Goal: Task Accomplishment & Management: Use online tool/utility

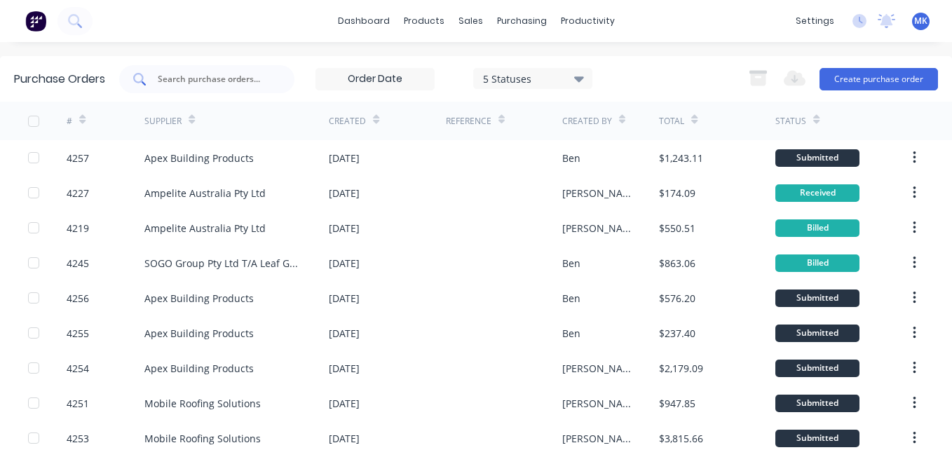
click at [222, 82] on input "text" at bounding box center [214, 79] width 116 height 14
type input "4201"
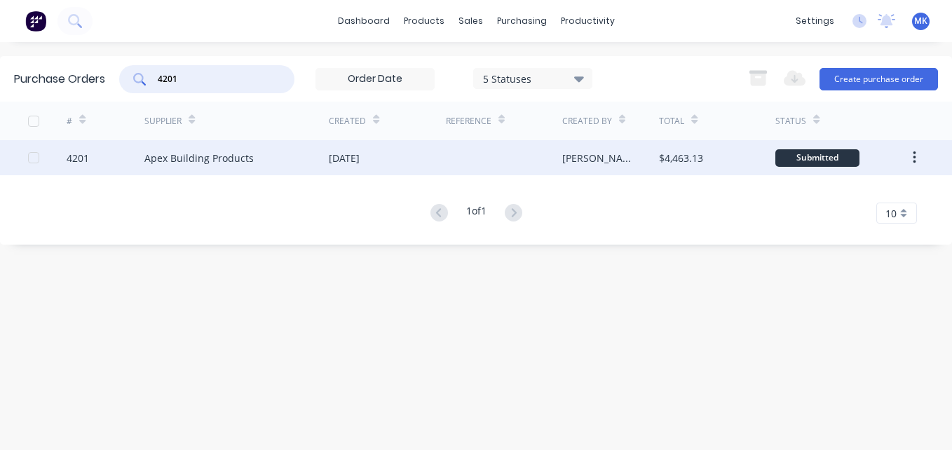
click at [547, 149] on div at bounding box center [504, 157] width 116 height 35
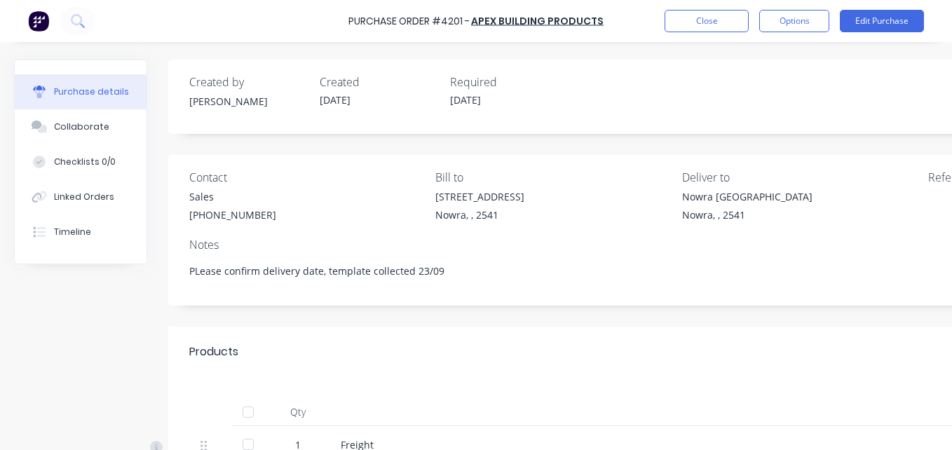
type textarea "x"
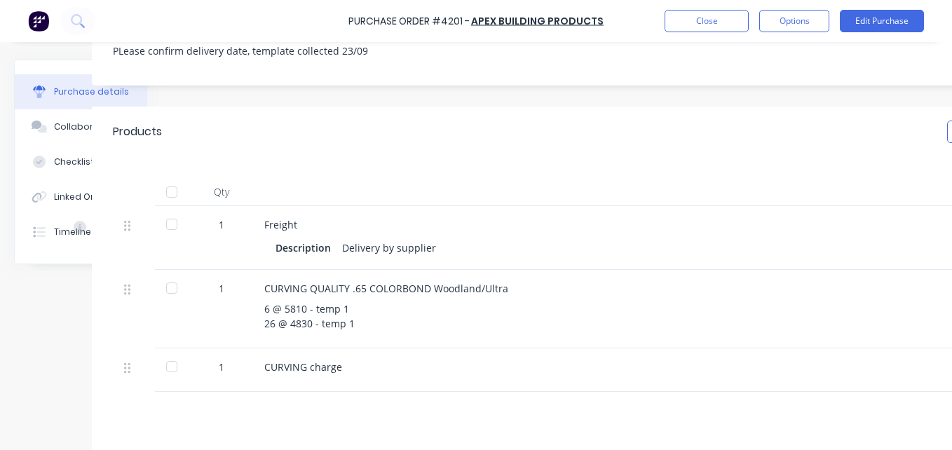
scroll to position [220, 75]
click at [710, 13] on button "Close" at bounding box center [707, 21] width 84 height 22
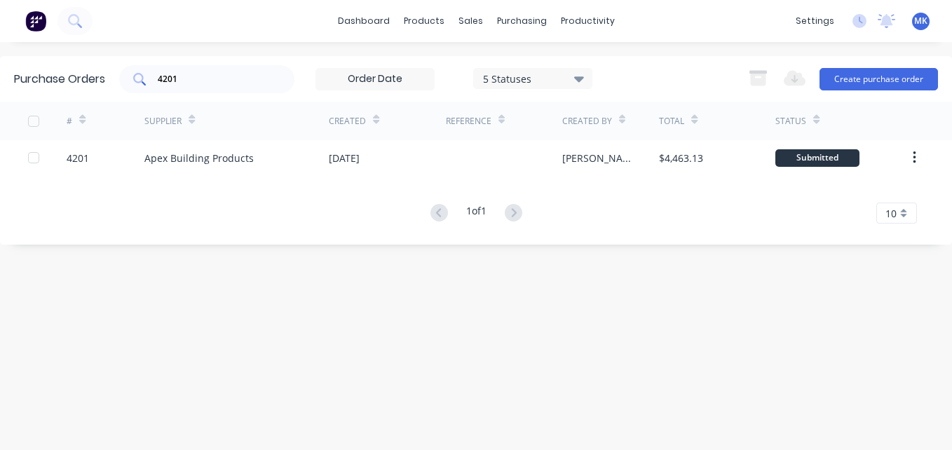
click at [207, 81] on input "4201" at bounding box center [214, 79] width 116 height 14
type input "4207"
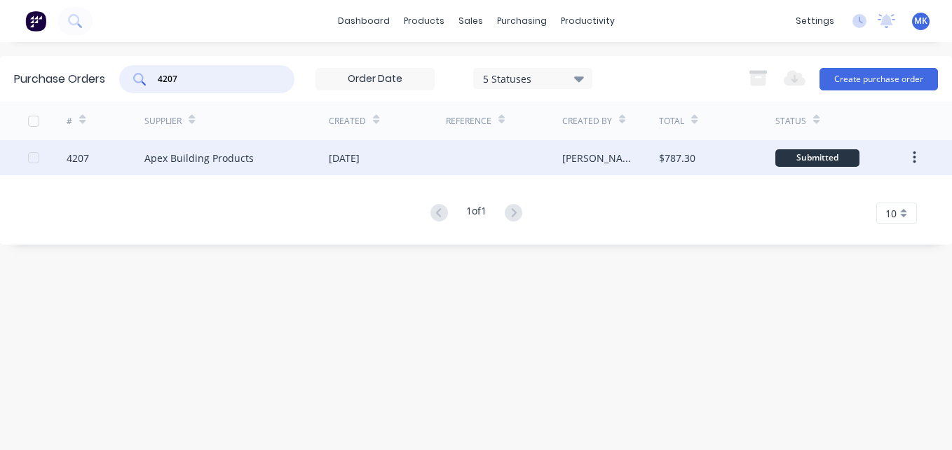
click at [426, 173] on div "[DATE]" at bounding box center [387, 157] width 116 height 35
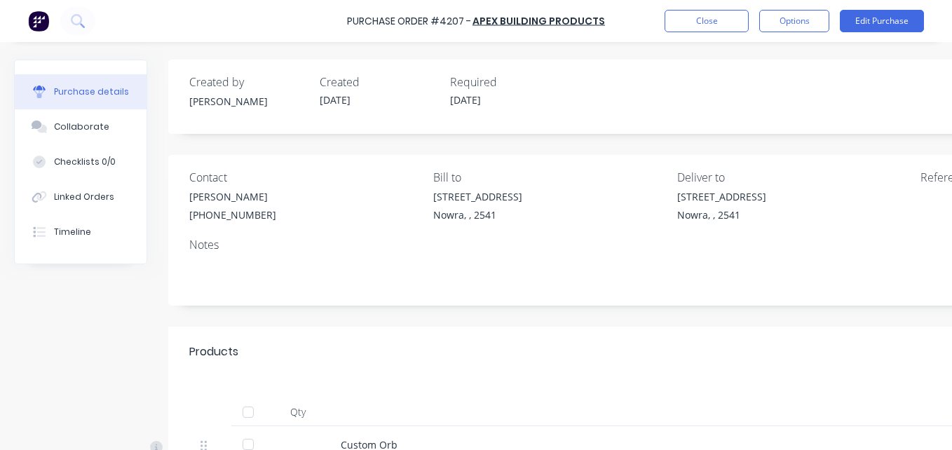
click at [240, 419] on div at bounding box center [248, 412] width 28 height 28
click at [765, 22] on button "Options" at bounding box center [795, 21] width 70 height 22
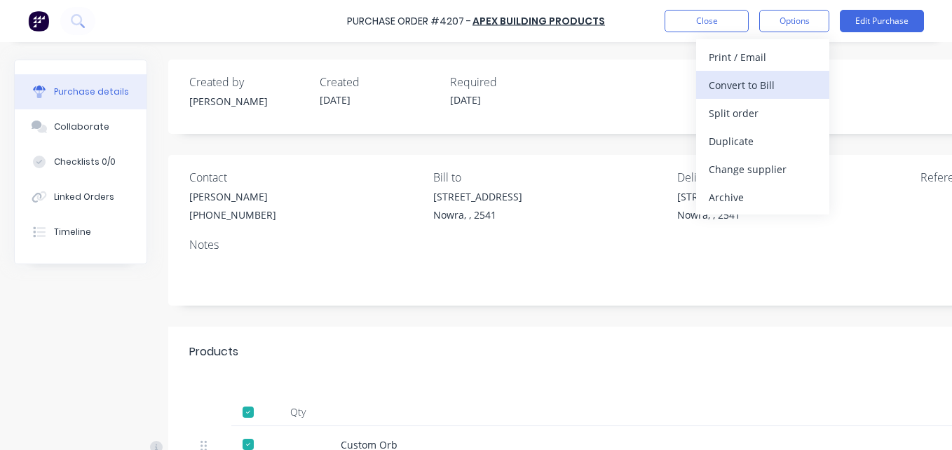
click at [748, 90] on div "Convert to Bill" at bounding box center [763, 85] width 108 height 20
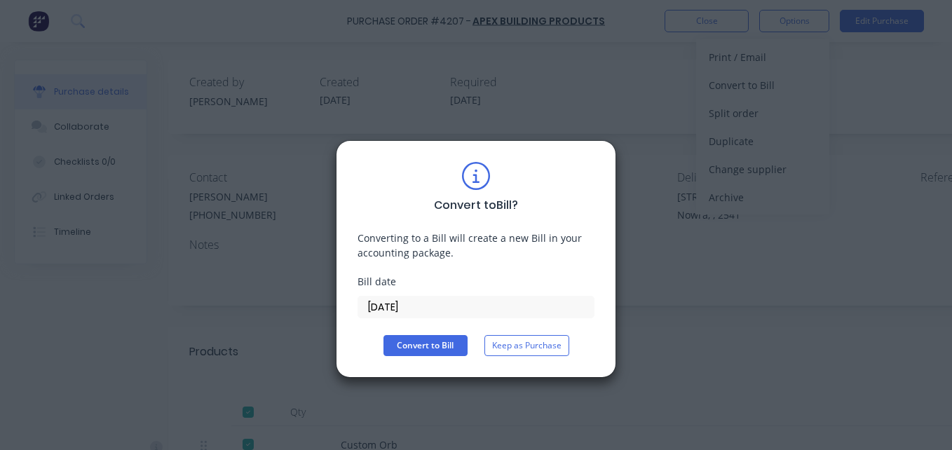
click at [383, 310] on input "[DATE]" at bounding box center [476, 307] width 236 height 21
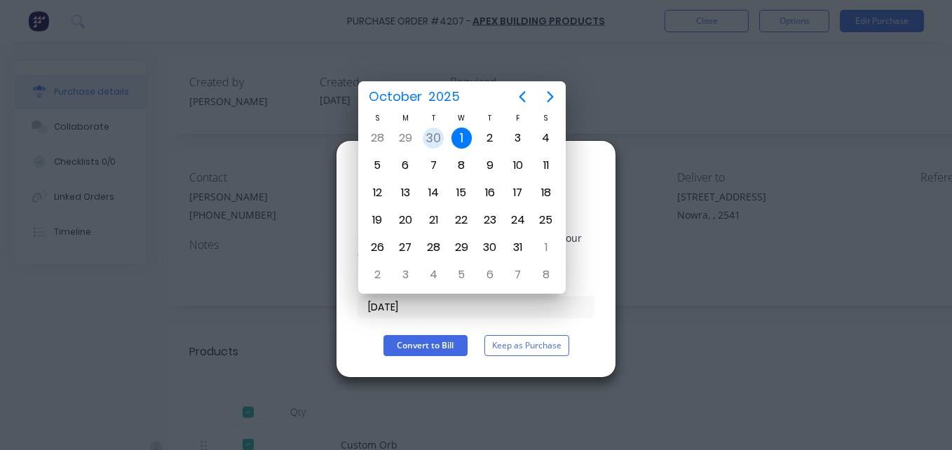
click at [424, 135] on div "30" at bounding box center [433, 138] width 21 height 21
type input "[DATE]"
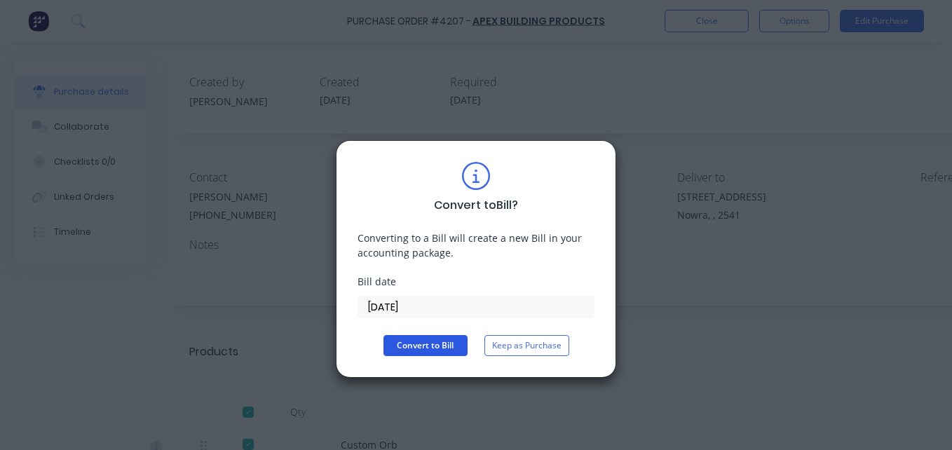
click at [410, 349] on button "Convert to Bill" at bounding box center [426, 345] width 84 height 21
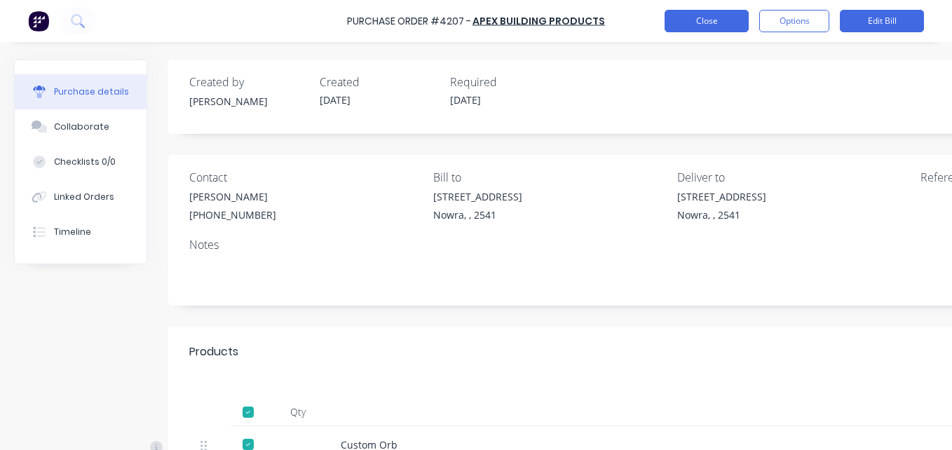
click at [729, 26] on button "Close" at bounding box center [707, 21] width 84 height 22
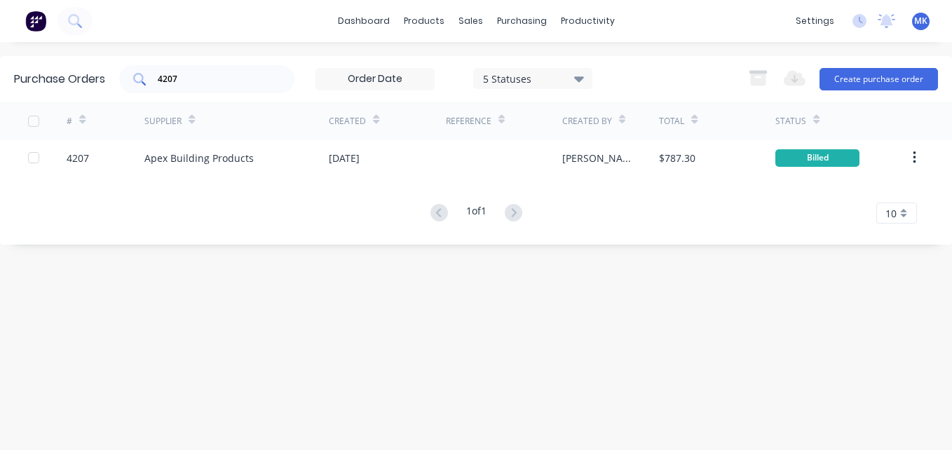
click at [215, 82] on input "4207" at bounding box center [214, 79] width 116 height 14
type input "4234"
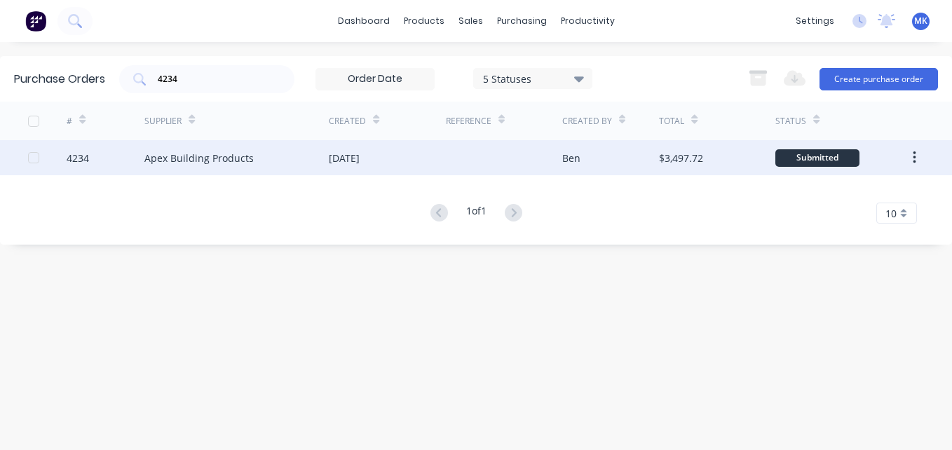
click at [360, 162] on div "[DATE]" at bounding box center [344, 158] width 31 height 15
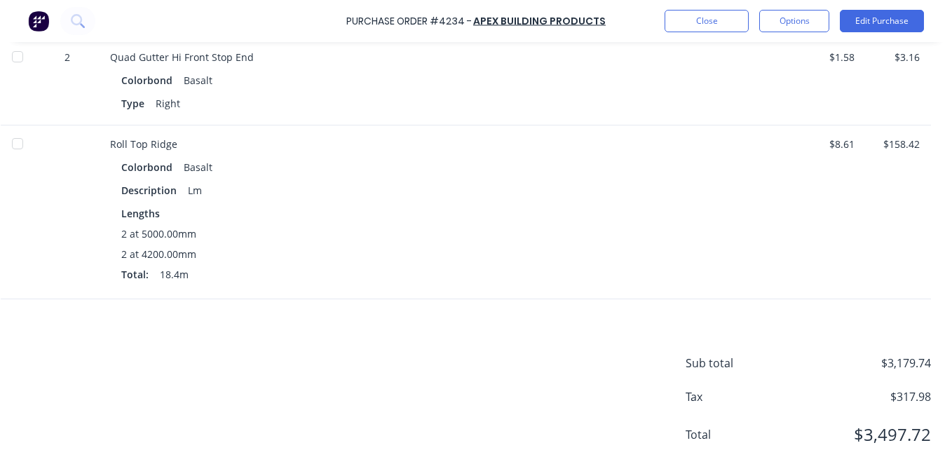
scroll to position [990, 241]
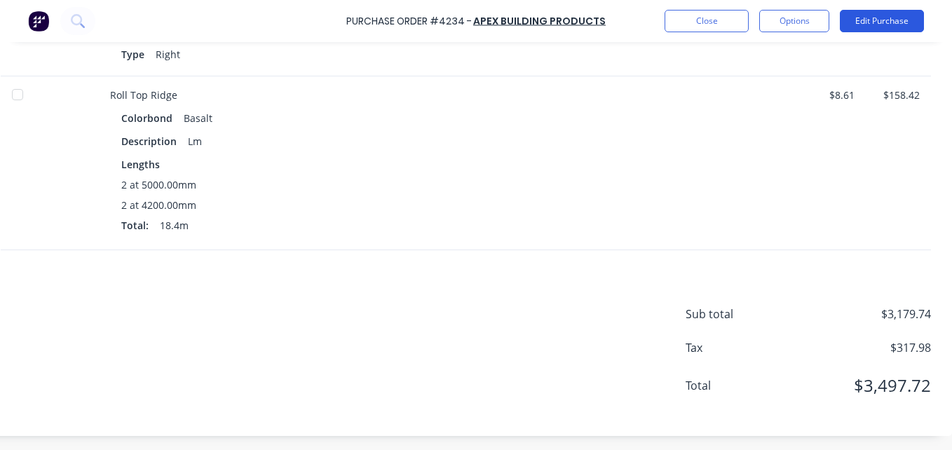
click at [876, 22] on button "Edit Purchase" at bounding box center [882, 21] width 84 height 22
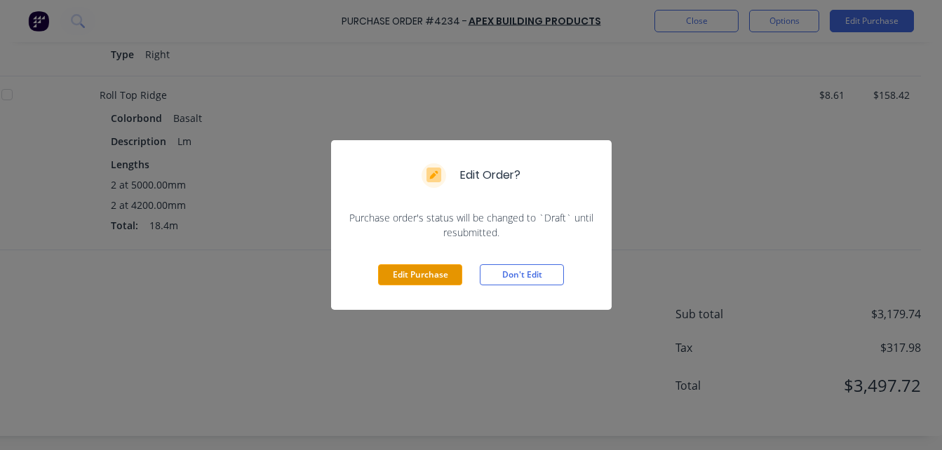
click at [421, 272] on button "Edit Purchase" at bounding box center [420, 274] width 84 height 21
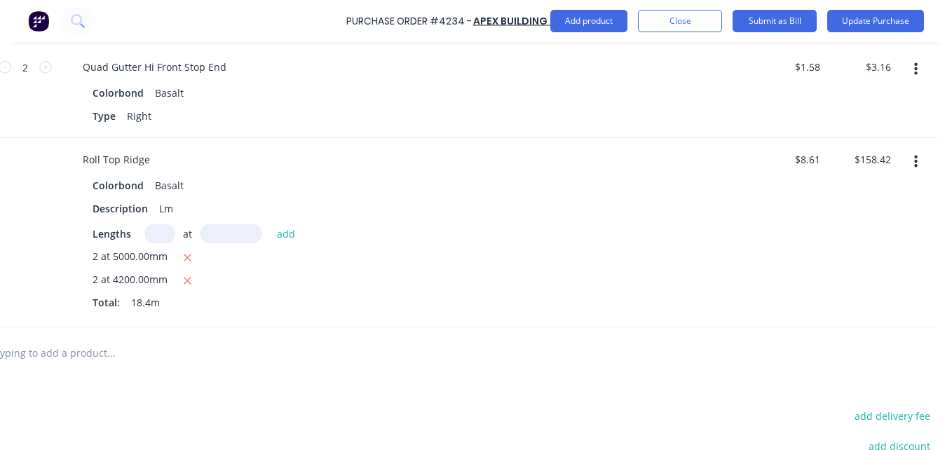
scroll to position [1011, 205]
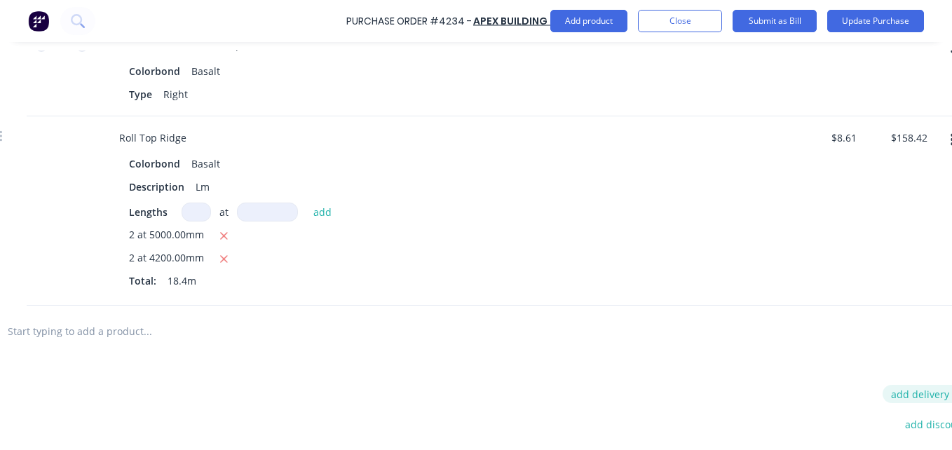
click at [924, 396] on button "add delivery fee" at bounding box center [929, 394] width 92 height 18
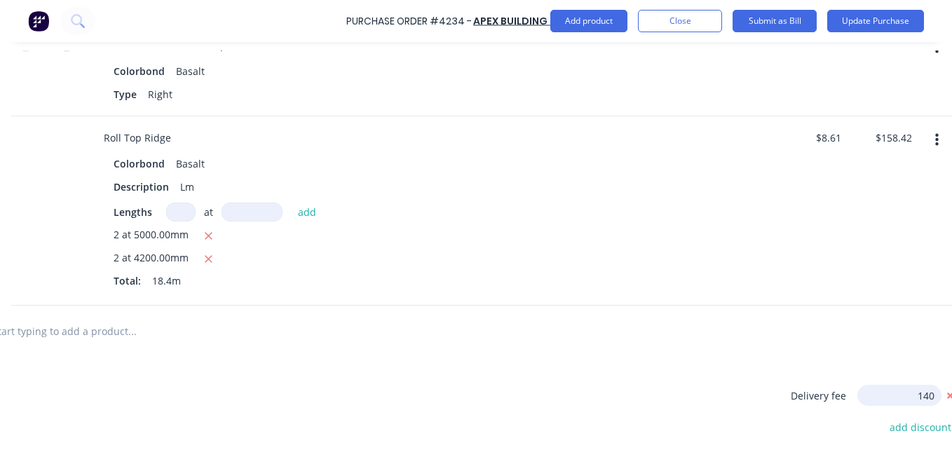
type input "140"
type input "$140.00"
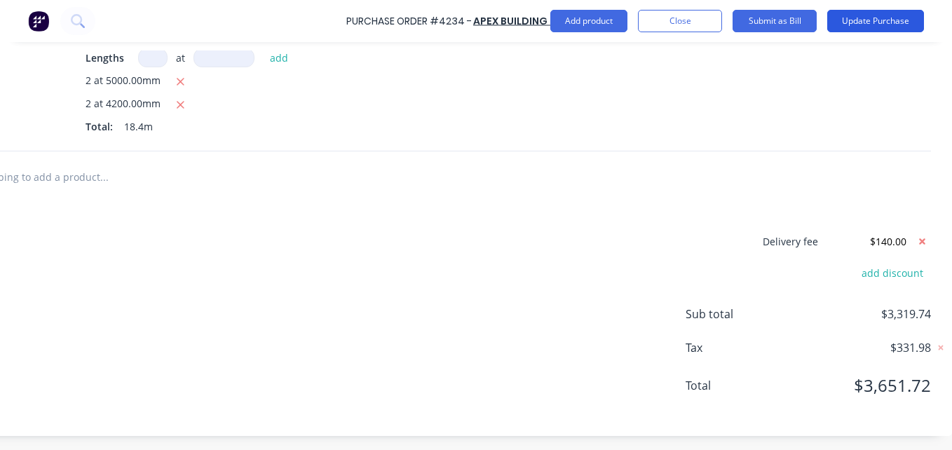
click at [851, 22] on button "Update Purchase" at bounding box center [876, 21] width 97 height 22
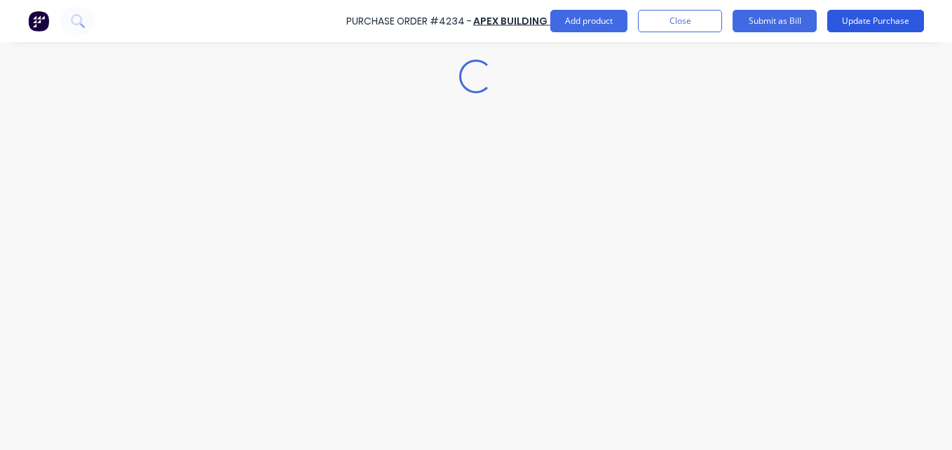
scroll to position [0, 0]
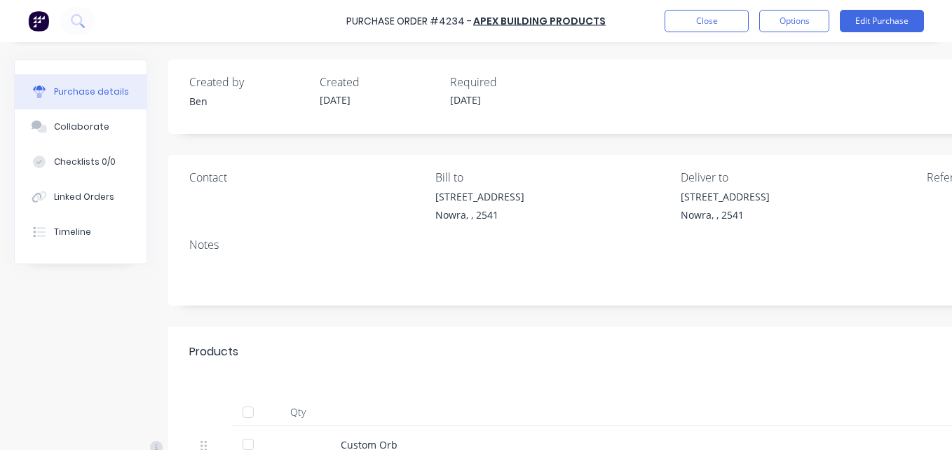
click at [245, 420] on div at bounding box center [248, 412] width 28 height 28
click at [805, 30] on button "Options" at bounding box center [795, 21] width 70 height 22
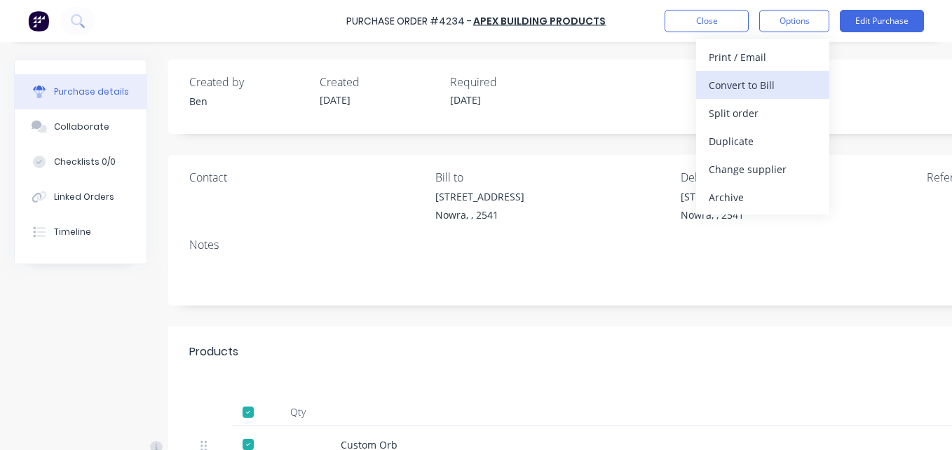
click at [780, 92] on div "Convert to Bill" at bounding box center [763, 85] width 108 height 20
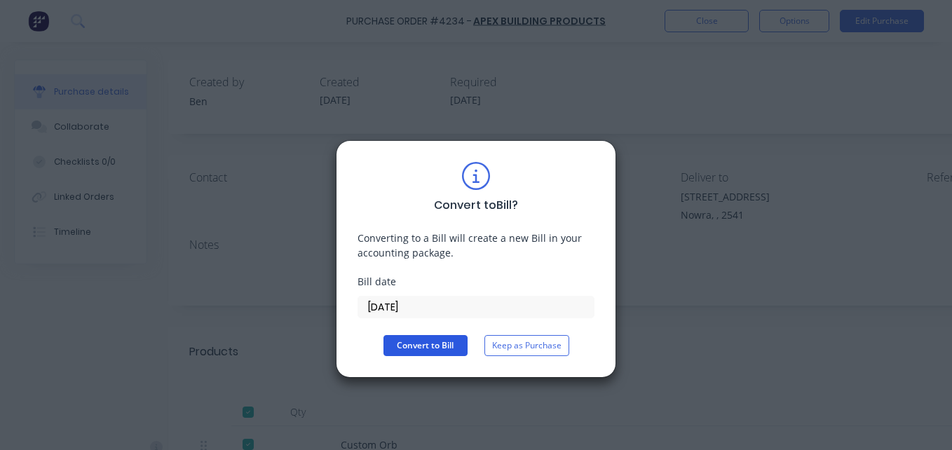
click at [434, 346] on button "Convert to Bill" at bounding box center [426, 345] width 84 height 21
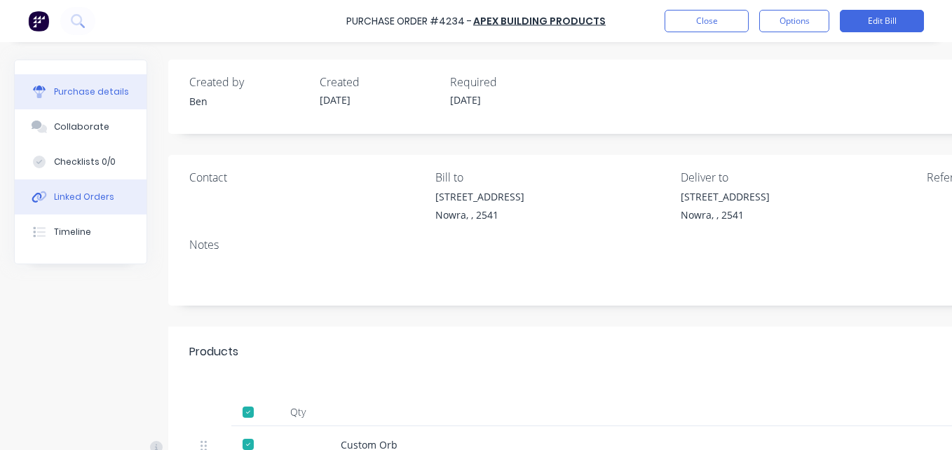
click at [114, 189] on button "Linked Orders" at bounding box center [81, 197] width 132 height 35
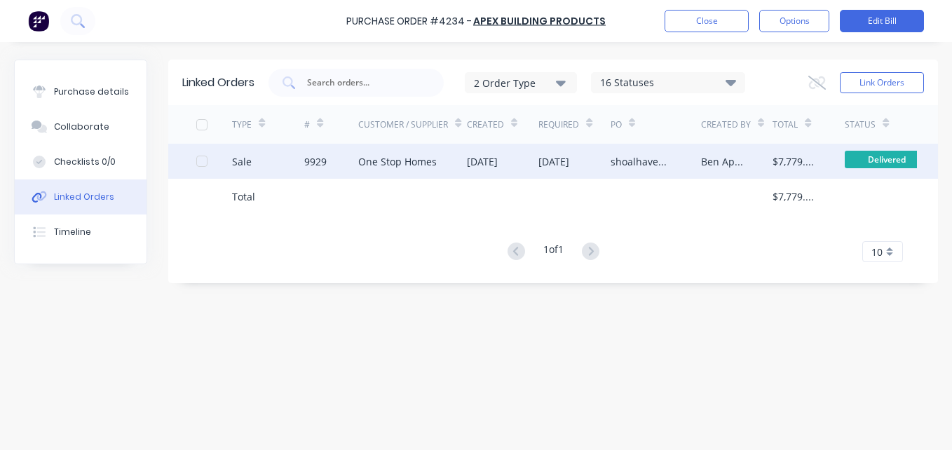
click at [450, 166] on div "One Stop Homes" at bounding box center [412, 161] width 108 height 35
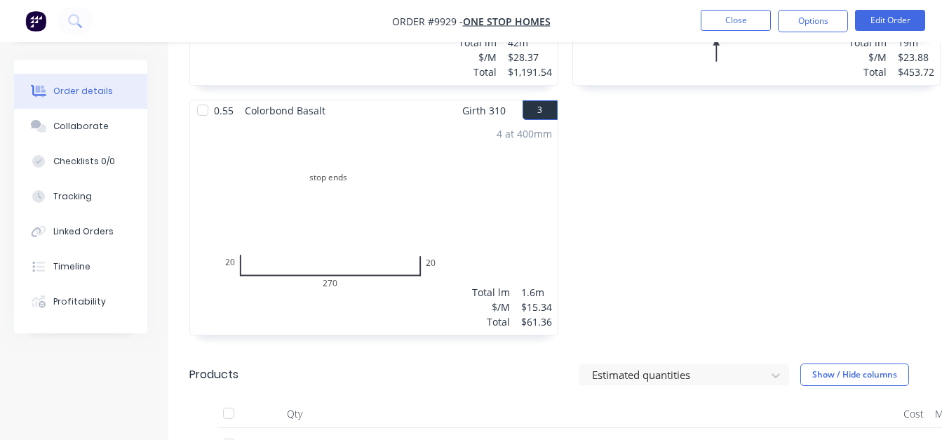
scroll to position [731, 0]
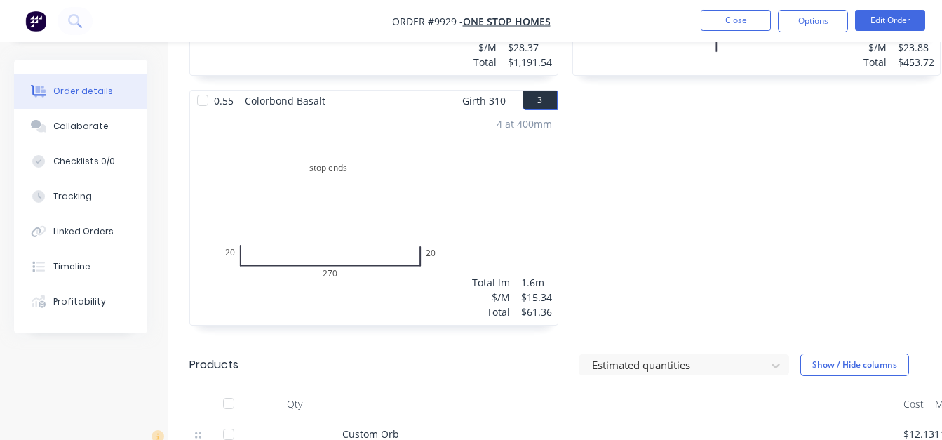
click at [703, 254] on div "0.55 Colorbond Basalt Girth 540 2 0 140 270 90 20 20 0 140 270 90 20 20 2 at 50…" at bounding box center [756, 89] width 383 height 499
click at [715, 356] on div at bounding box center [675, 365] width 168 height 18
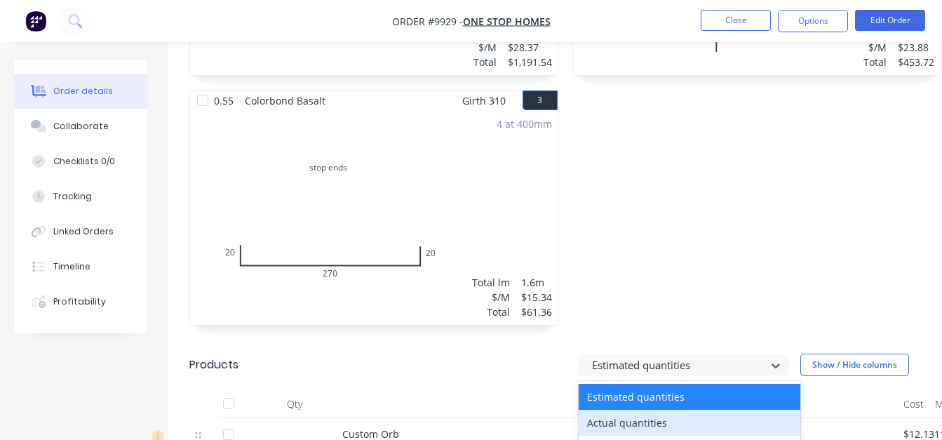
click at [724, 410] on div "Actual quantities" at bounding box center [690, 423] width 222 height 26
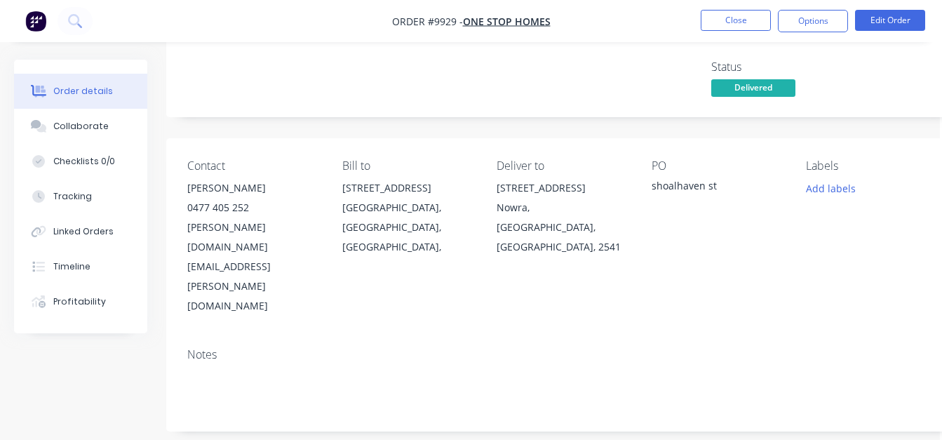
scroll to position [0, 2]
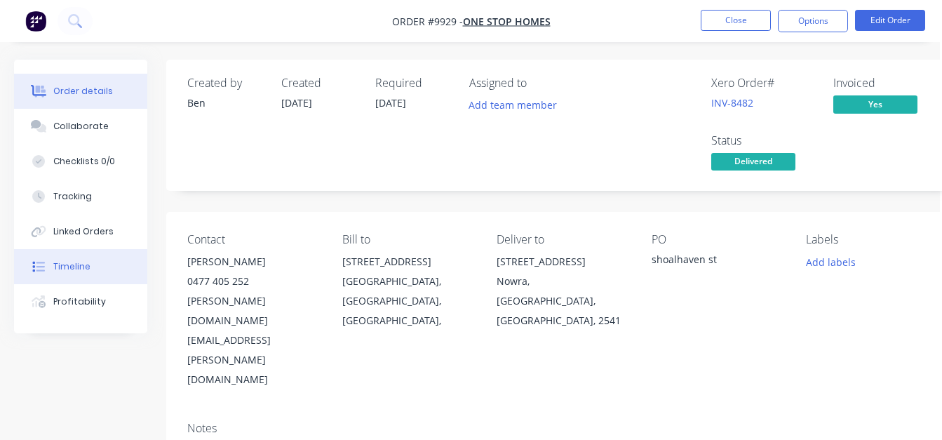
click at [135, 279] on button "Timeline" at bounding box center [80, 266] width 133 height 35
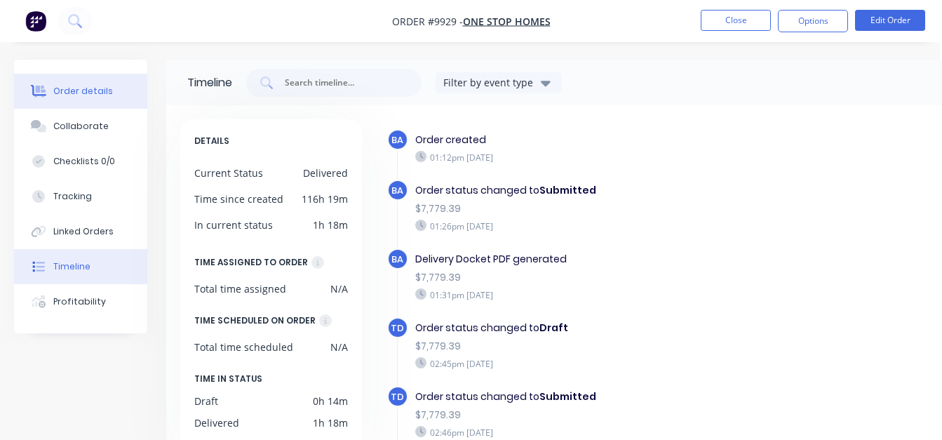
click at [106, 92] on div "Order details" at bounding box center [83, 91] width 60 height 13
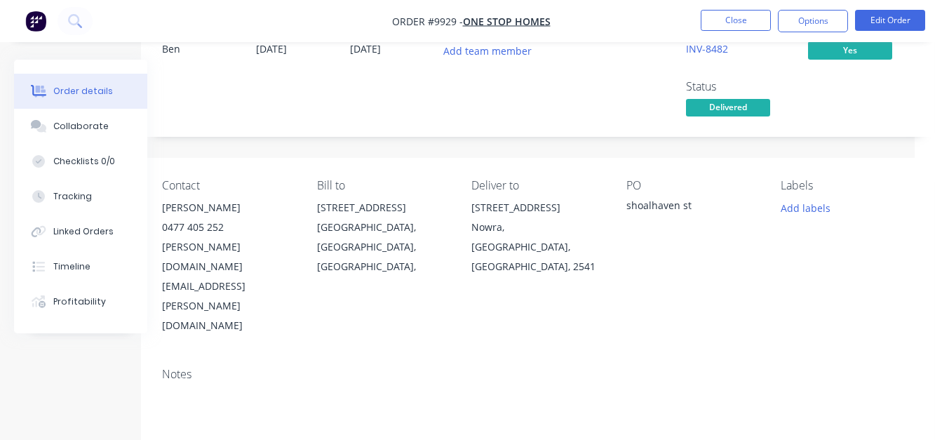
scroll to position [0, 27]
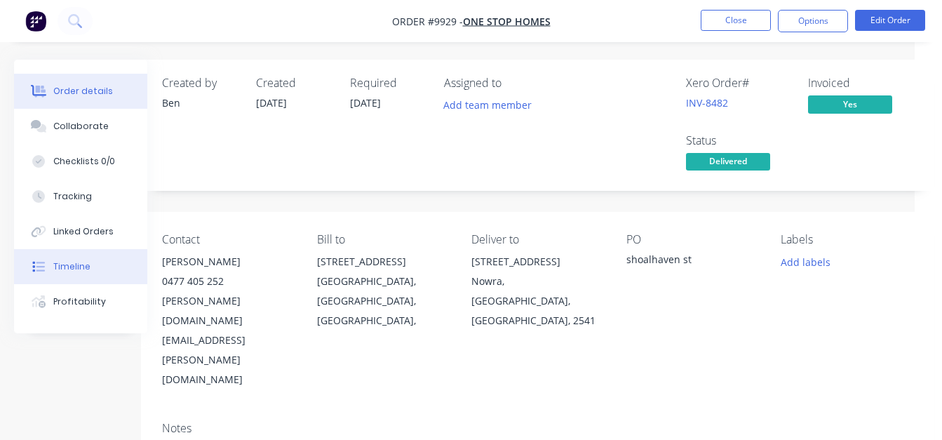
click at [100, 271] on button "Timeline" at bounding box center [80, 266] width 133 height 35
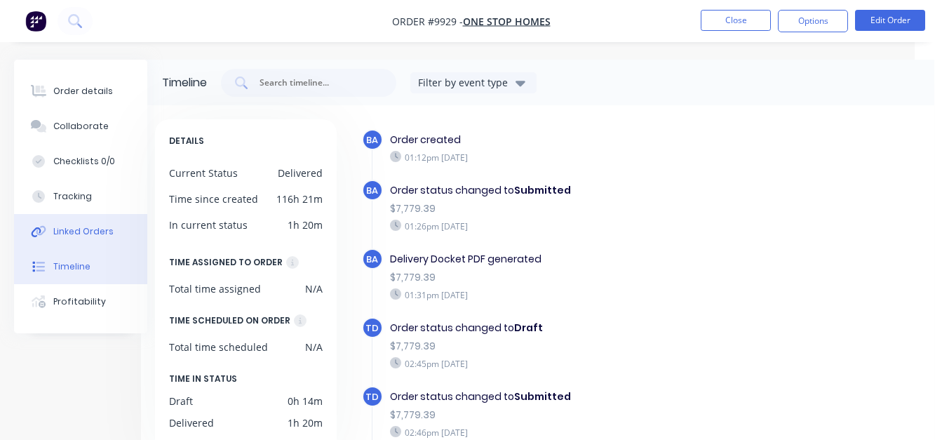
click at [88, 239] on button "Linked Orders" at bounding box center [80, 231] width 133 height 35
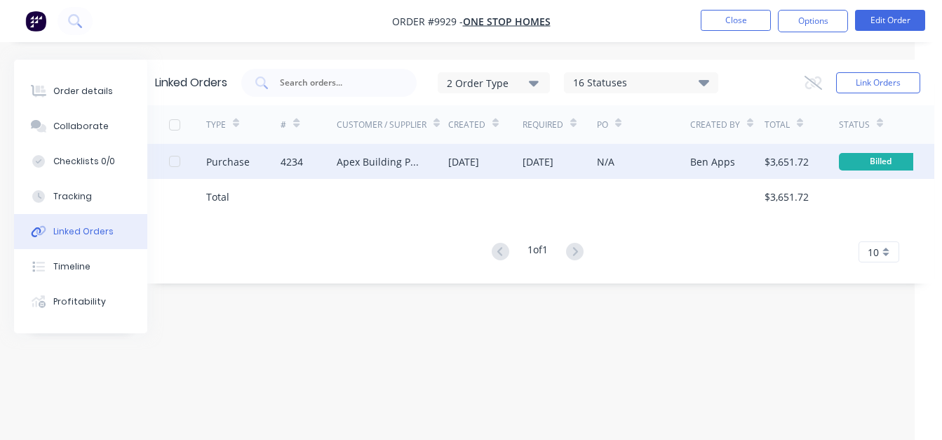
click at [531, 156] on div "[DATE]" at bounding box center [538, 161] width 31 height 15
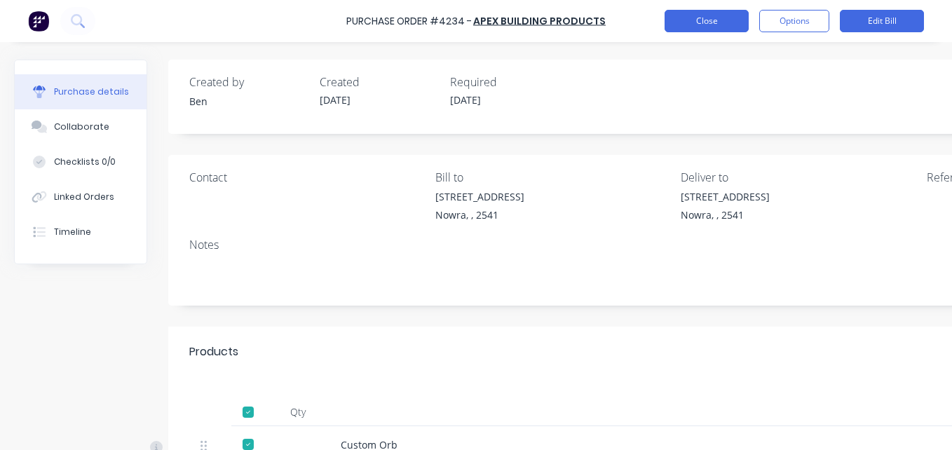
click at [701, 25] on button "Close" at bounding box center [707, 21] width 84 height 22
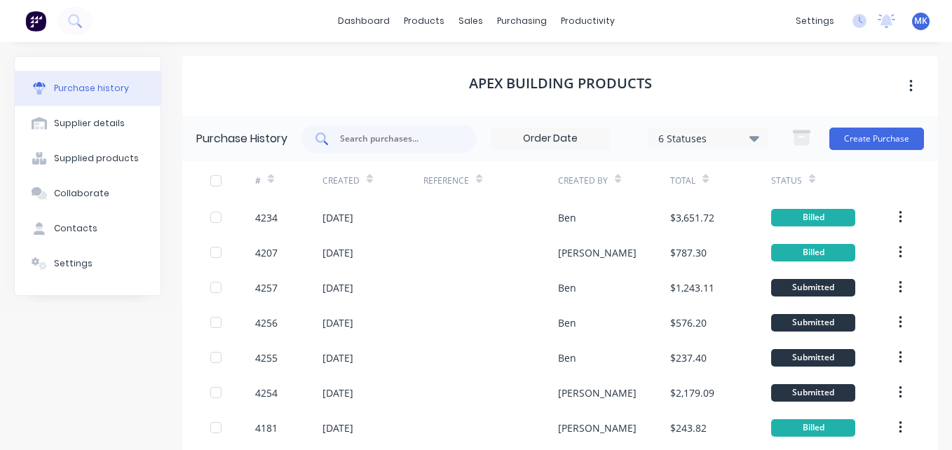
click at [367, 142] on input "text" at bounding box center [397, 139] width 116 height 14
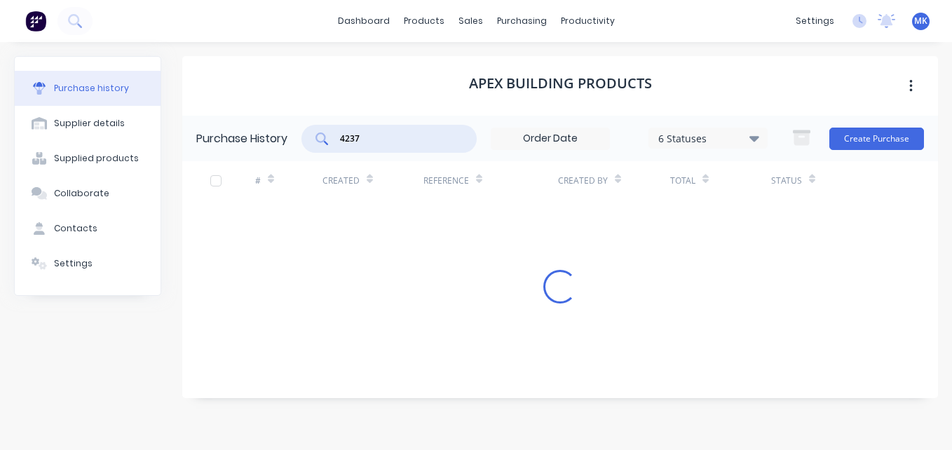
type input "4237"
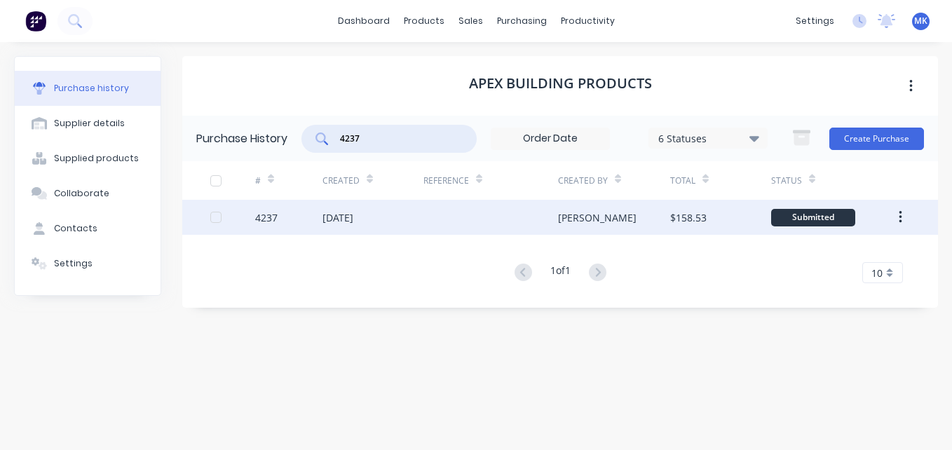
click at [472, 208] on div at bounding box center [491, 217] width 135 height 35
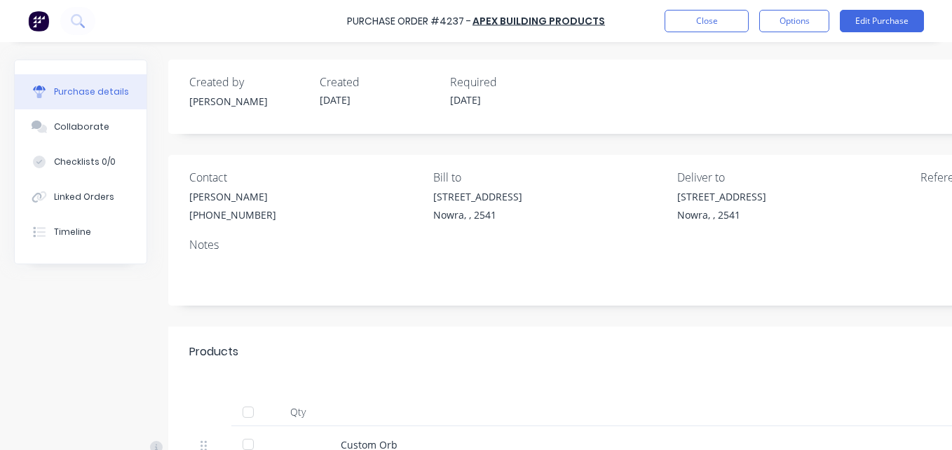
click at [260, 407] on div at bounding box center [248, 412] width 28 height 28
click at [794, 36] on div "Purchase Order #4237 - Apex Building Products Close Options Edit Purchase" at bounding box center [476, 21] width 952 height 42
click at [789, 31] on button "Options" at bounding box center [795, 21] width 70 height 22
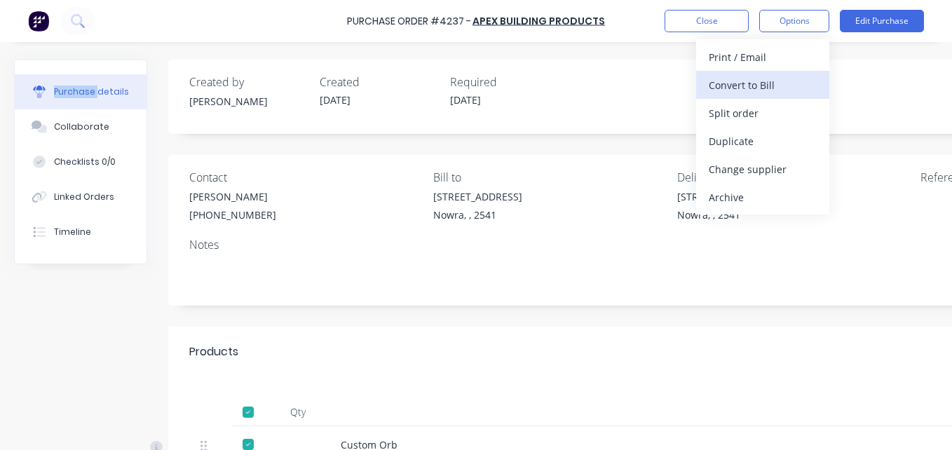
click at [781, 75] on div "Convert to Bill" at bounding box center [763, 85] width 108 height 20
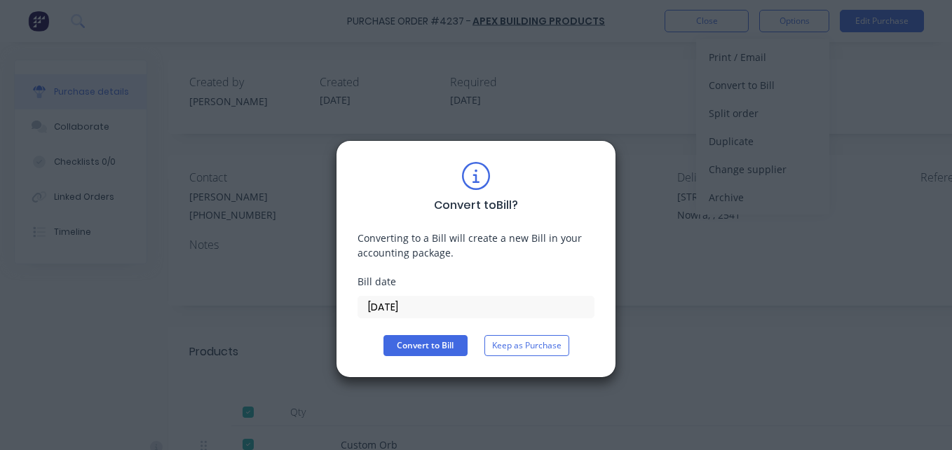
click at [384, 306] on input "[DATE]" at bounding box center [476, 307] width 236 height 21
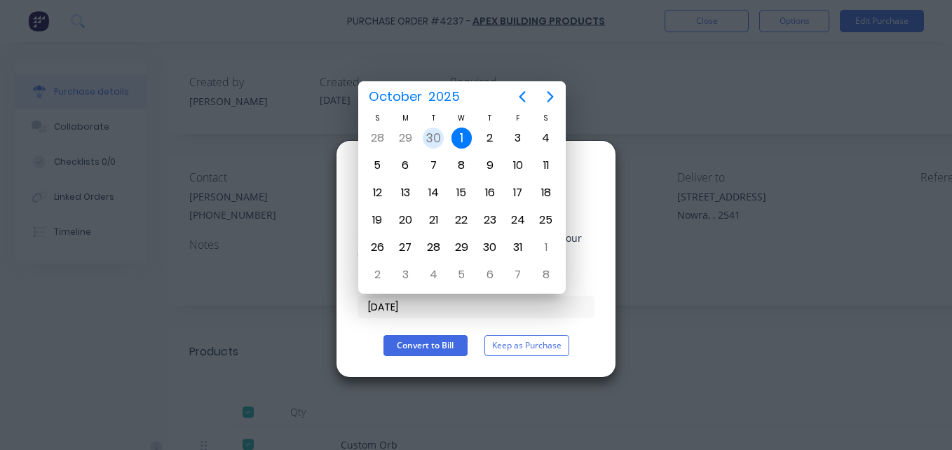
click at [430, 137] on div "30" at bounding box center [433, 138] width 21 height 21
type input "[DATE]"
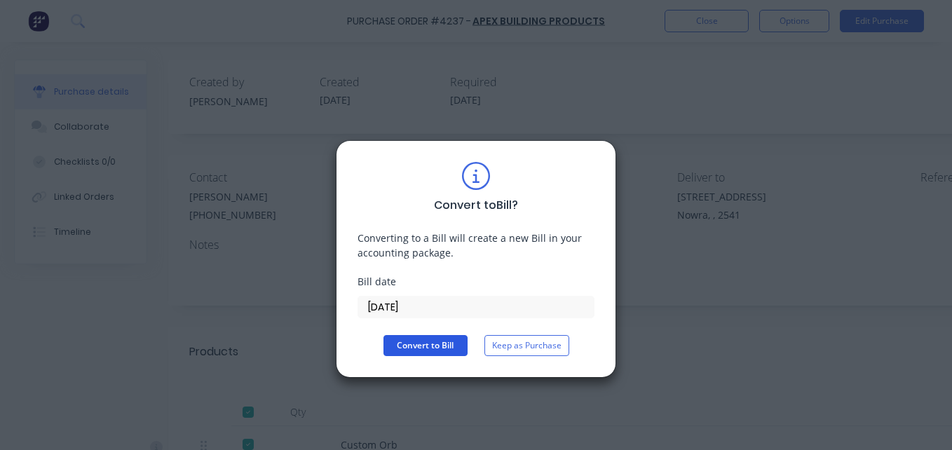
click at [409, 352] on button "Convert to Bill" at bounding box center [426, 345] width 84 height 21
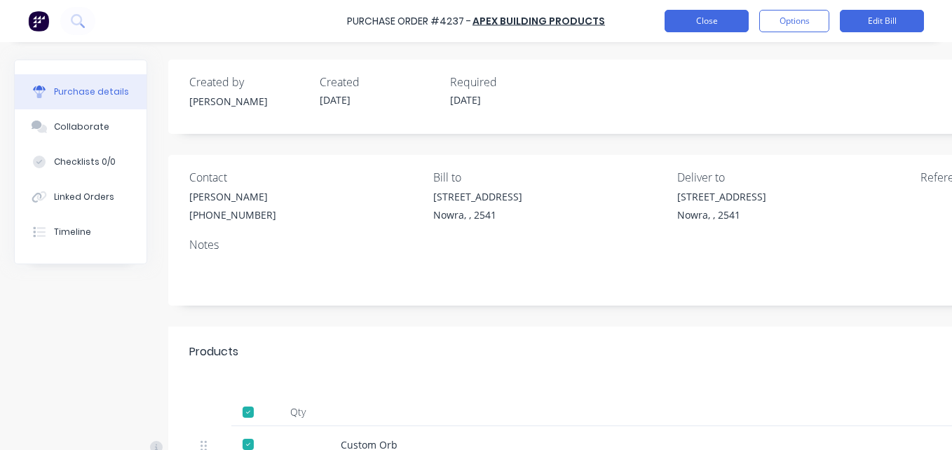
click at [701, 29] on button "Close" at bounding box center [707, 21] width 84 height 22
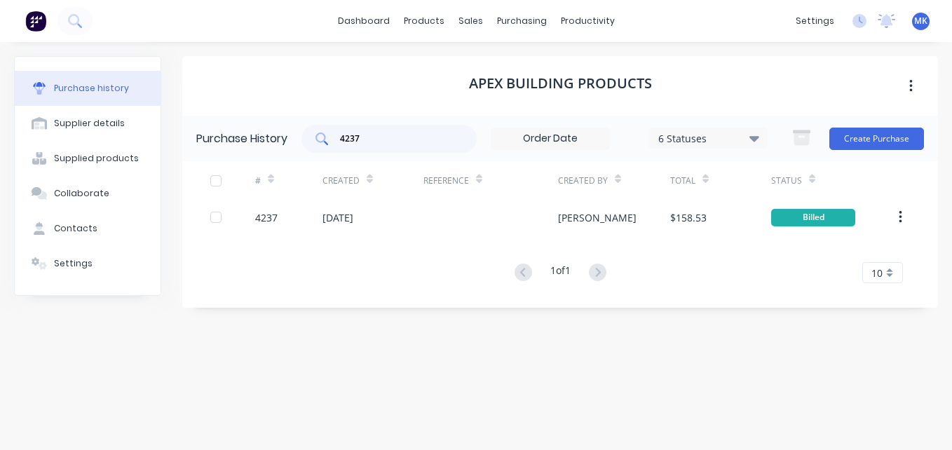
click at [384, 137] on input "4237" at bounding box center [397, 139] width 116 height 14
type input "4236"
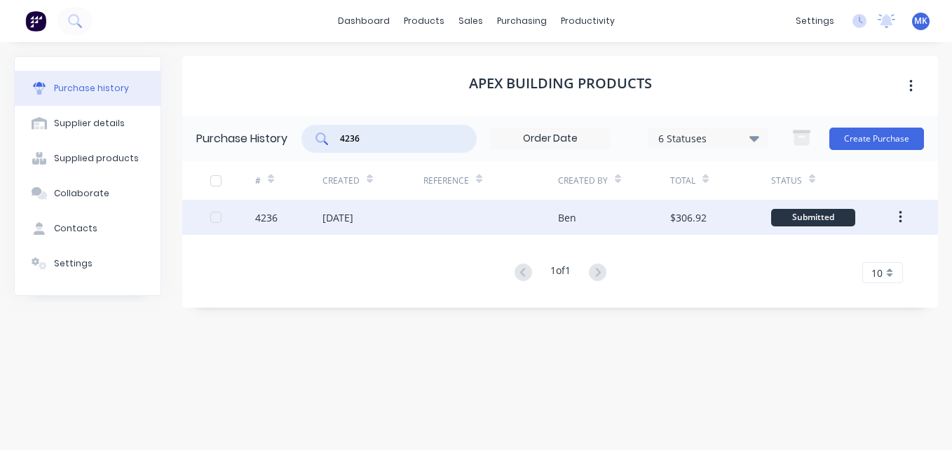
click at [649, 220] on div "Ben" at bounding box center [614, 217] width 112 height 35
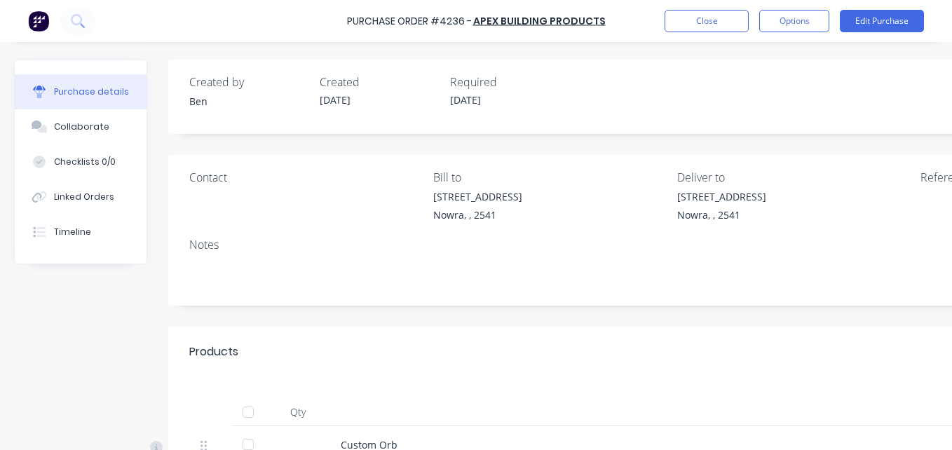
click at [250, 414] on div at bounding box center [248, 412] width 28 height 28
click at [784, 25] on button "Options" at bounding box center [795, 21] width 70 height 22
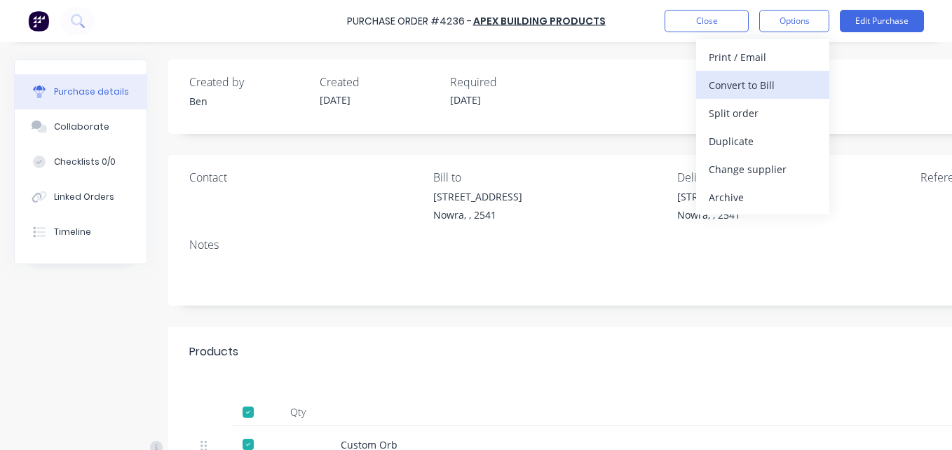
click at [761, 83] on div "Convert to Bill" at bounding box center [763, 85] width 108 height 20
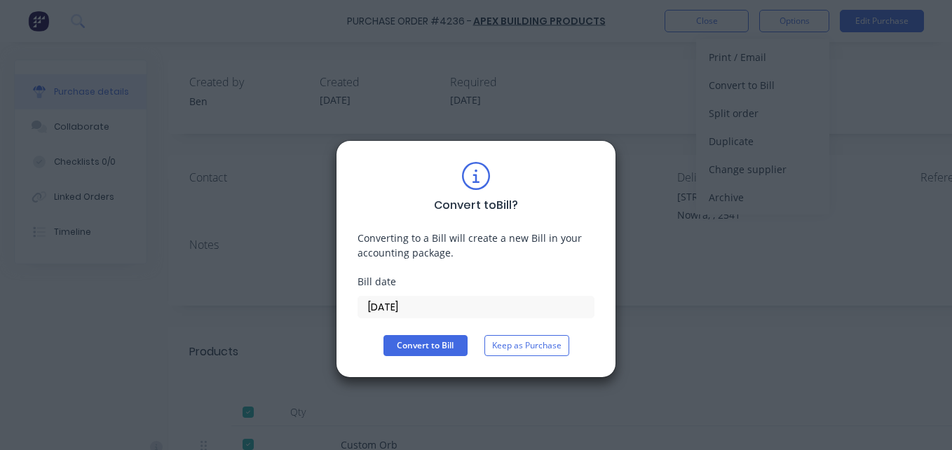
click at [403, 311] on input "[DATE]" at bounding box center [476, 307] width 236 height 21
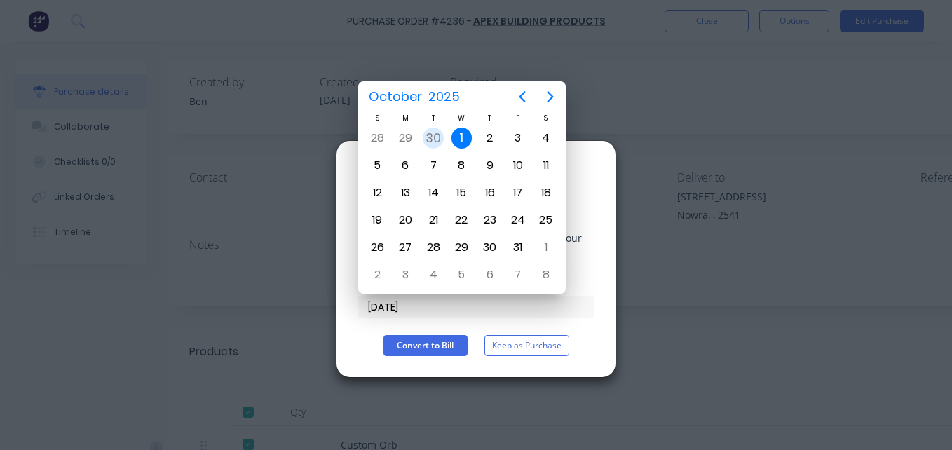
click at [430, 140] on div "30" at bounding box center [433, 138] width 21 height 21
type input "[DATE]"
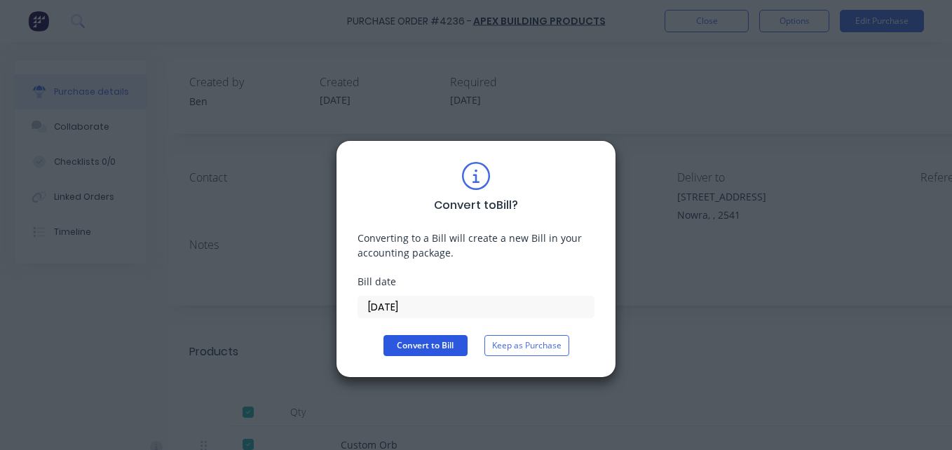
click at [405, 343] on button "Convert to Bill" at bounding box center [426, 345] width 84 height 21
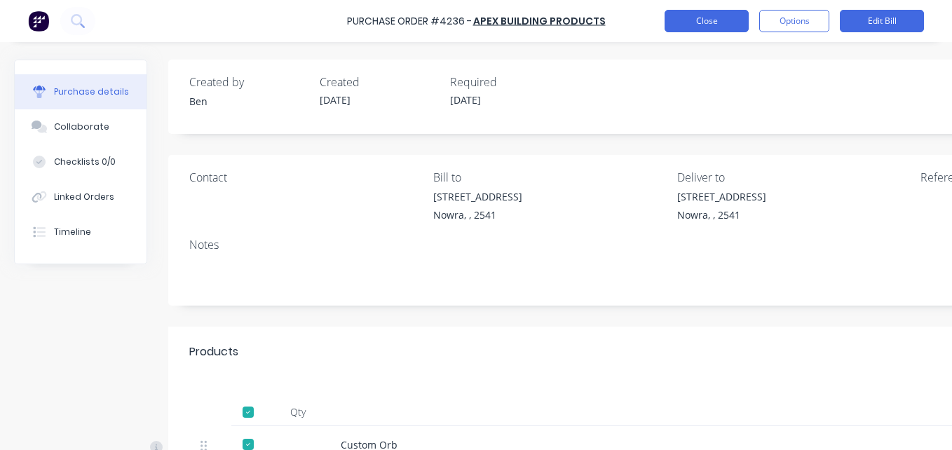
click at [691, 22] on button "Close" at bounding box center [707, 21] width 84 height 22
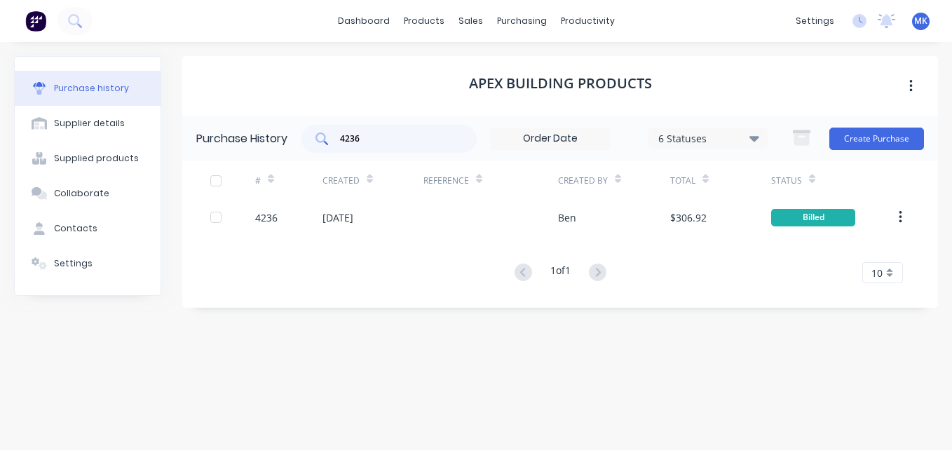
click at [382, 129] on div "4236" at bounding box center [389, 139] width 175 height 28
click at [395, 147] on div "4234" at bounding box center [389, 139] width 175 height 28
type input "4201"
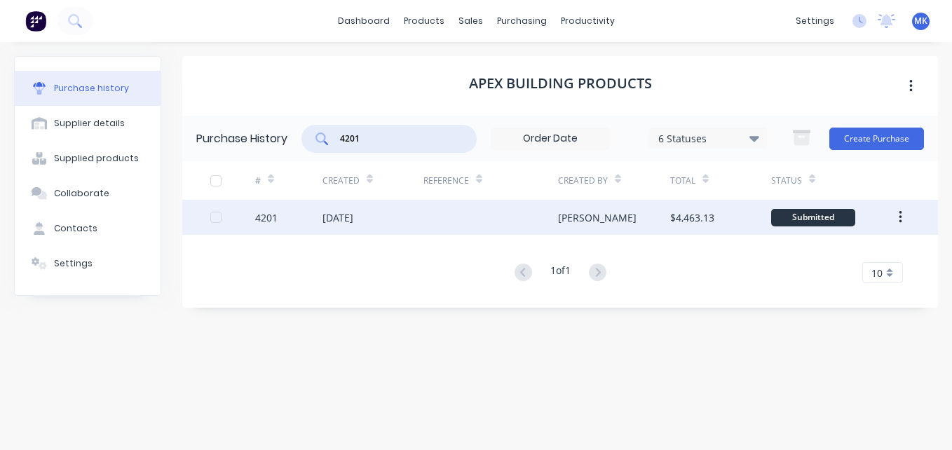
click at [415, 203] on div "[DATE]" at bounding box center [373, 217] width 101 height 35
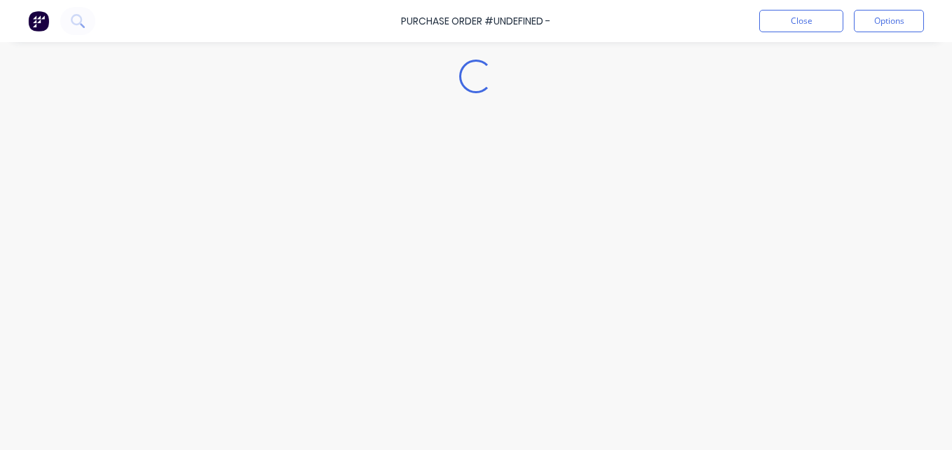
type textarea "x"
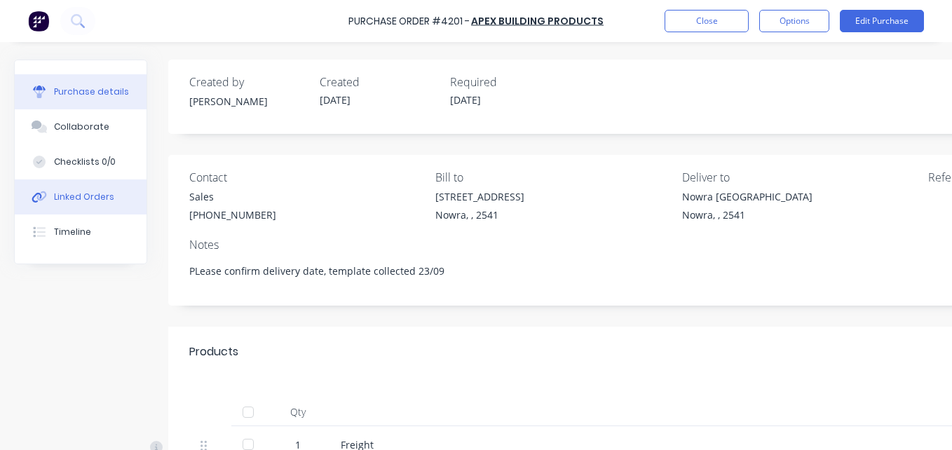
click at [68, 203] on div "Linked Orders" at bounding box center [84, 197] width 60 height 13
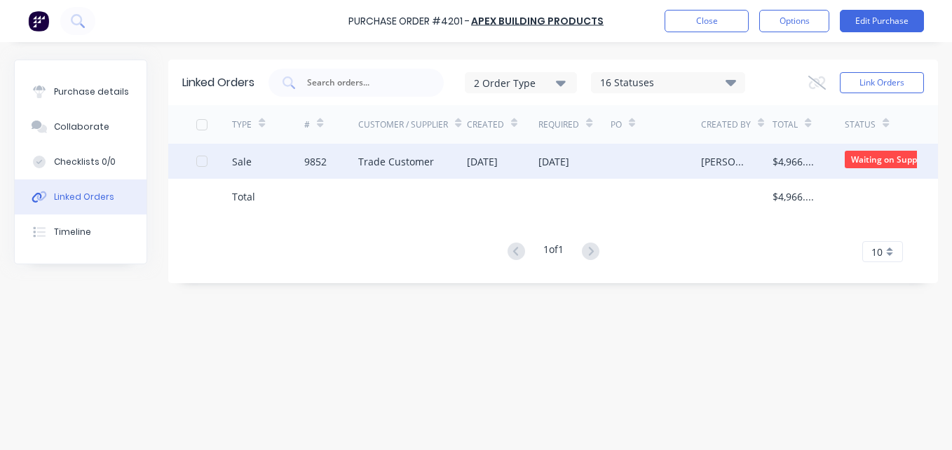
click at [444, 159] on div "Trade Customer" at bounding box center [412, 161] width 108 height 35
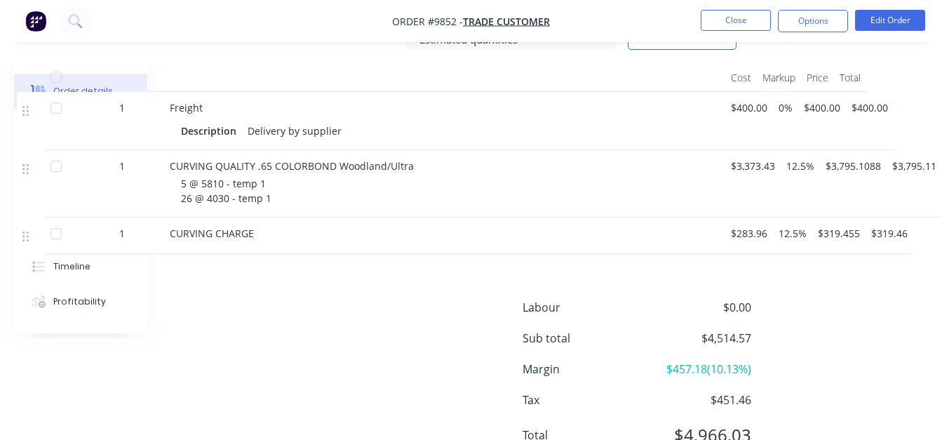
scroll to position [418, 173]
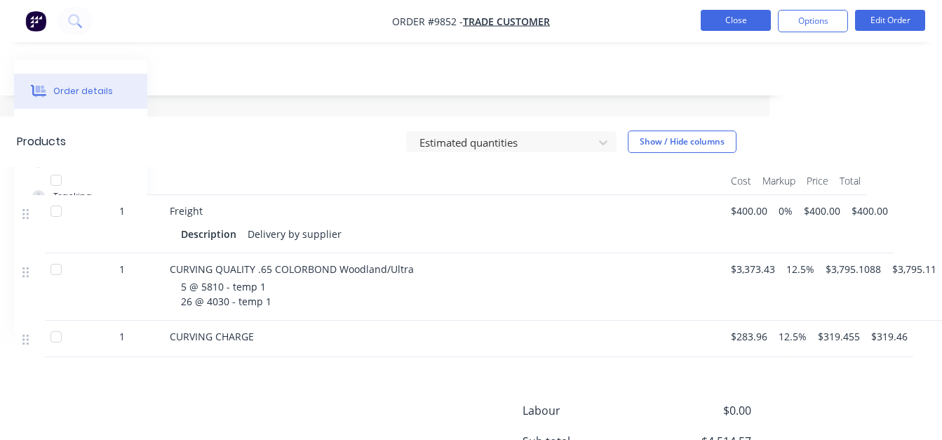
click at [746, 11] on button "Close" at bounding box center [736, 20] width 70 height 21
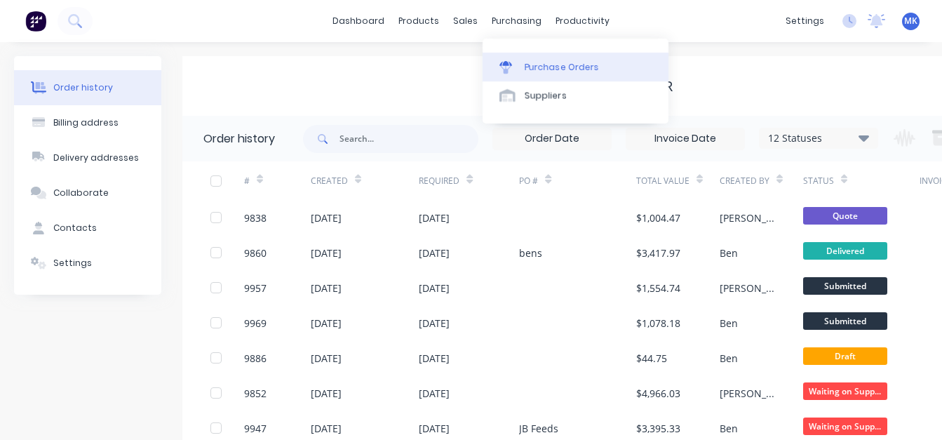
click at [519, 68] on div at bounding box center [509, 67] width 21 height 13
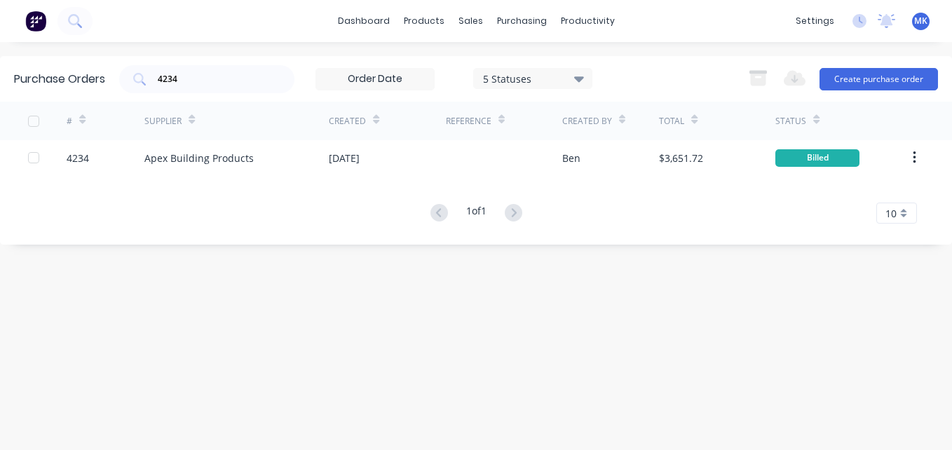
click at [240, 60] on div "Purchase Orders 4234 5 Statuses 5 Statuses Export to Excel (XLSX) Create purcha…" at bounding box center [476, 79] width 952 height 46
click at [231, 75] on input "4234" at bounding box center [214, 79] width 116 height 14
type input "4243"
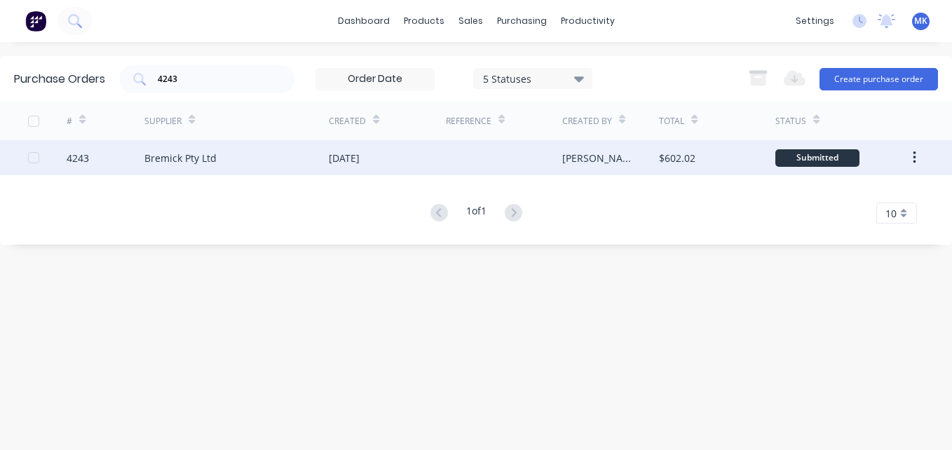
click at [388, 157] on div "[DATE]" at bounding box center [387, 157] width 116 height 35
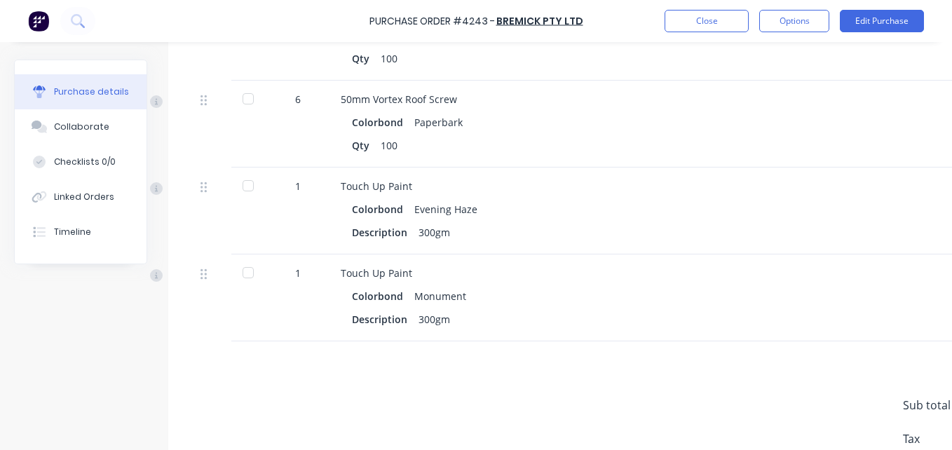
scroll to position [783, 0]
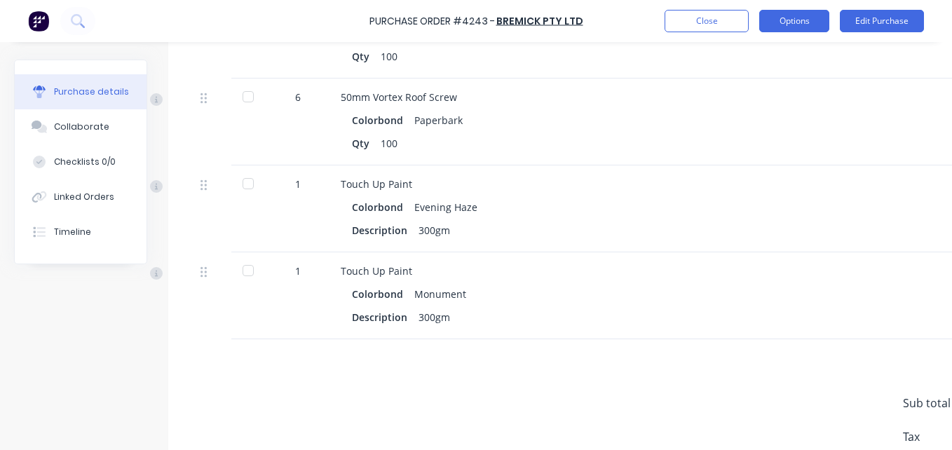
click at [782, 22] on button "Options" at bounding box center [795, 21] width 70 height 22
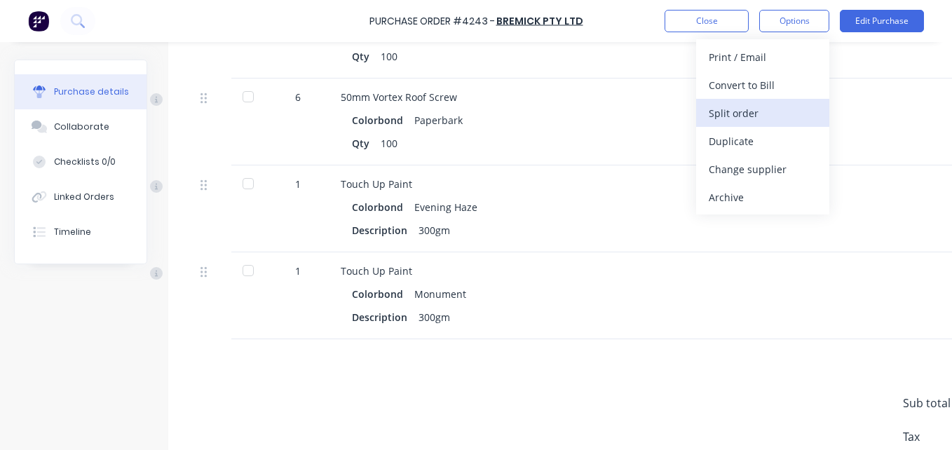
click at [739, 112] on div "Split order" at bounding box center [763, 113] width 108 height 20
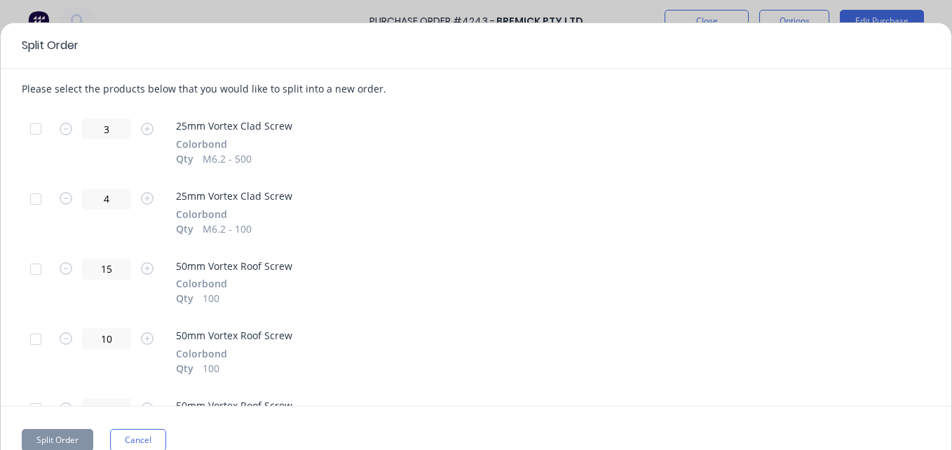
scroll to position [261, 0]
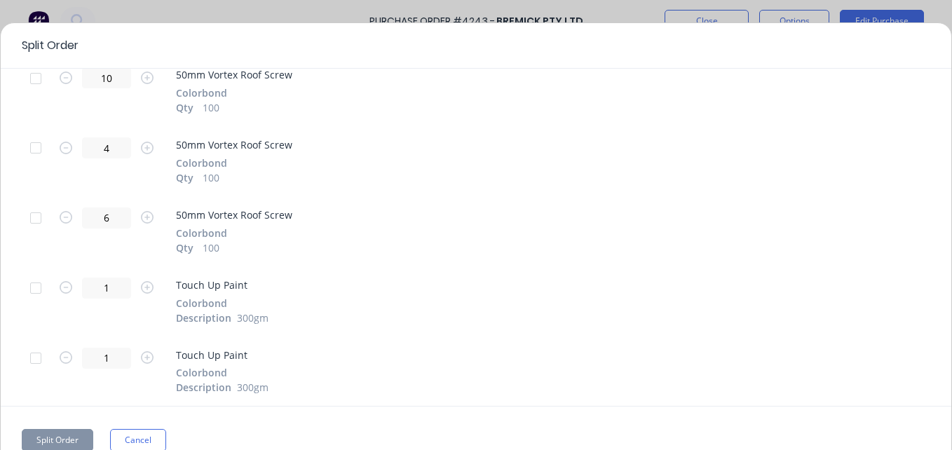
click at [29, 296] on div at bounding box center [36, 288] width 28 height 28
click at [34, 364] on div at bounding box center [36, 358] width 28 height 28
click at [59, 438] on button "Split Order" at bounding box center [58, 440] width 72 height 22
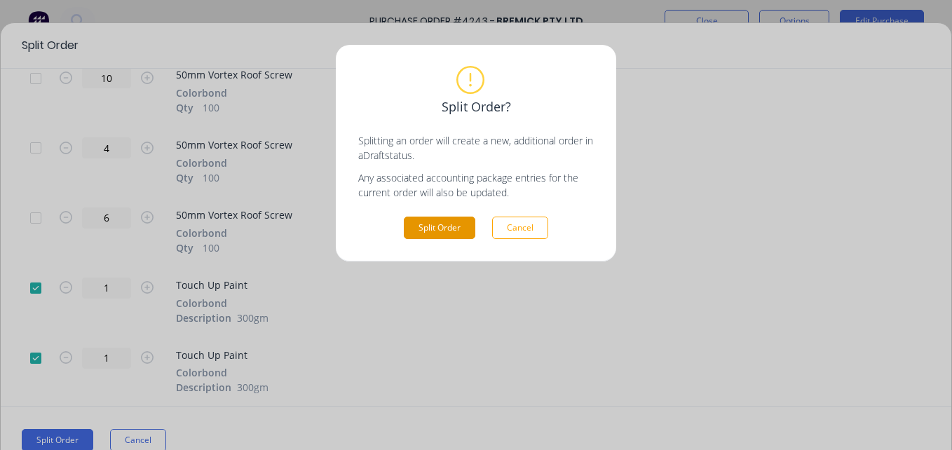
click at [466, 222] on button "Split Order" at bounding box center [440, 228] width 72 height 22
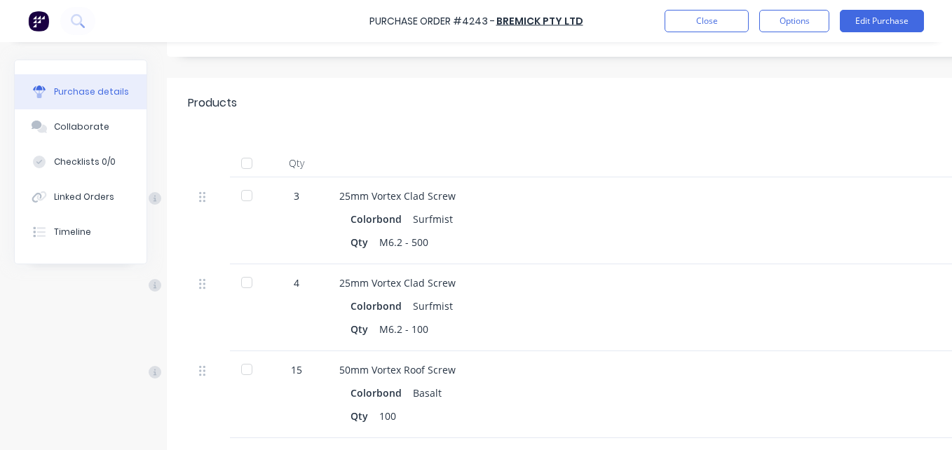
scroll to position [249, 1]
click at [248, 160] on div at bounding box center [248, 163] width 28 height 28
click at [783, 18] on button "Options" at bounding box center [795, 21] width 70 height 22
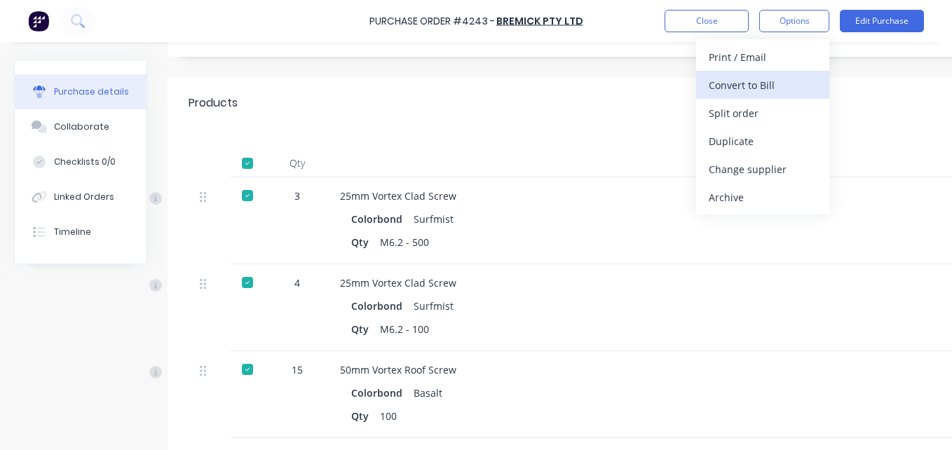
click at [768, 82] on div "Convert to Bill" at bounding box center [763, 85] width 108 height 20
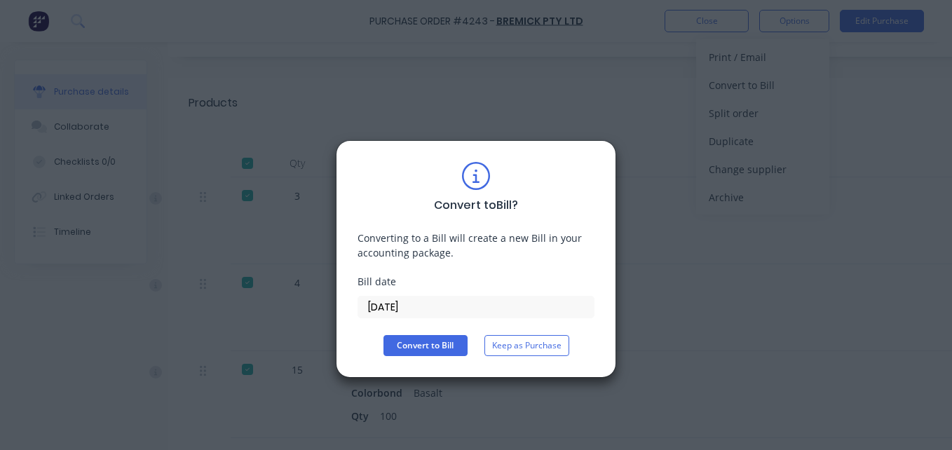
click at [405, 301] on input "[DATE]" at bounding box center [476, 307] width 236 height 21
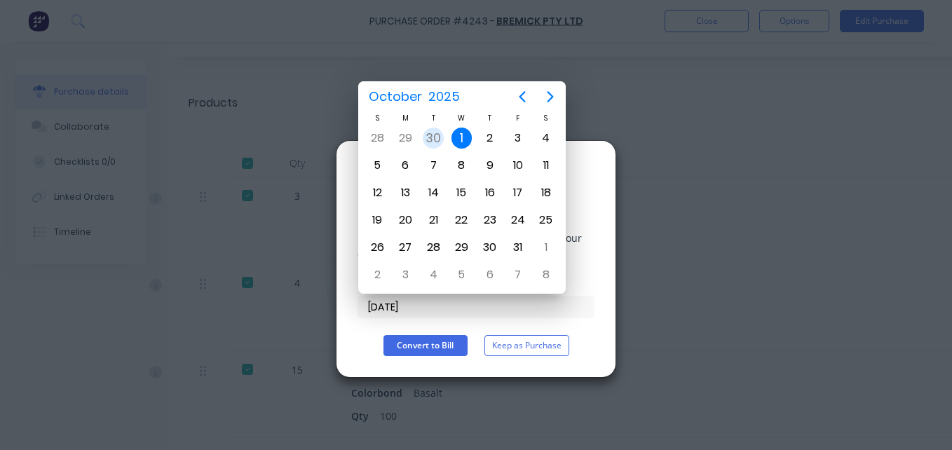
click at [436, 135] on div "30" at bounding box center [433, 138] width 21 height 21
type input "[DATE]"
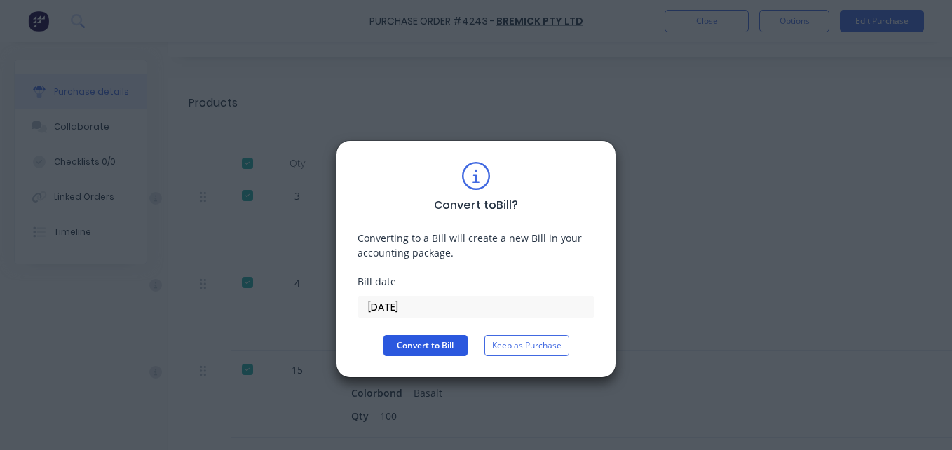
click at [416, 342] on button "Convert to Bill" at bounding box center [426, 345] width 84 height 21
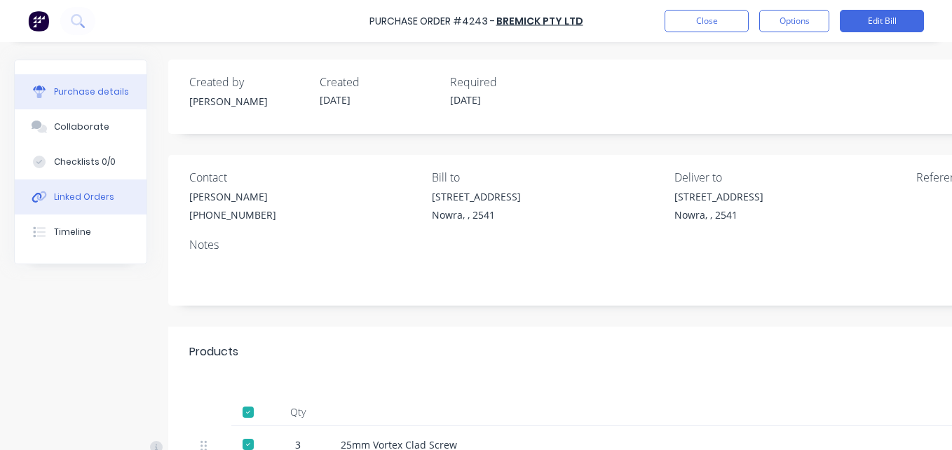
click at [76, 190] on button "Linked Orders" at bounding box center [81, 197] width 132 height 35
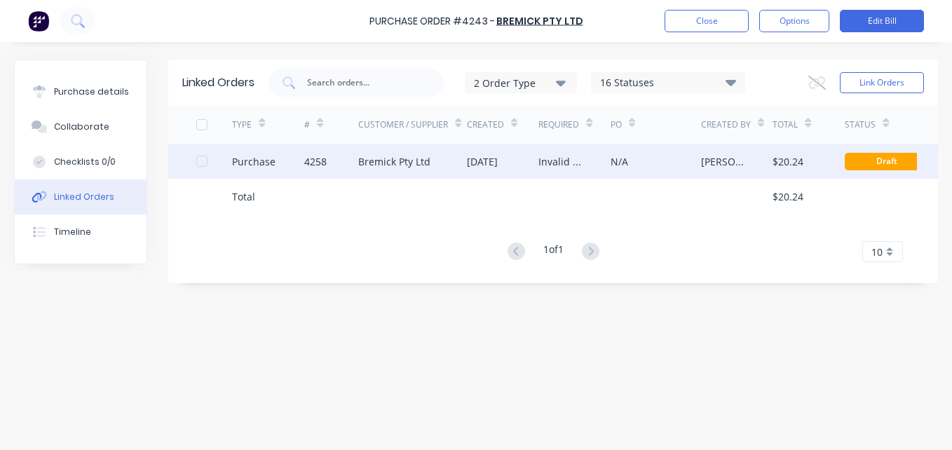
click at [400, 166] on div "Bremick Pty Ltd" at bounding box center [394, 161] width 72 height 15
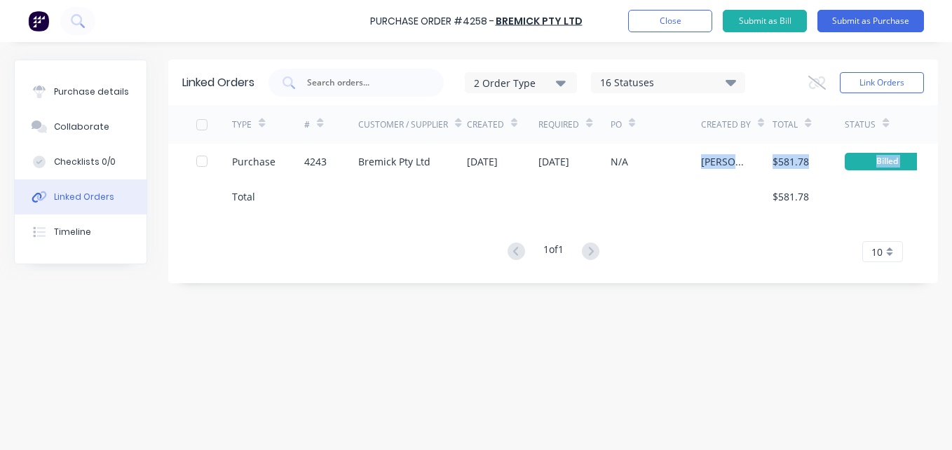
drag, startPoint x: 650, startPoint y: 173, endPoint x: 515, endPoint y: 184, distance: 135.8
click at [515, 184] on div "TYPE # Customer / Supplier Created Required PO Created By Total Status Purchase…" at bounding box center [553, 183] width 770 height 157
click at [90, 98] on button "Purchase details" at bounding box center [81, 91] width 132 height 35
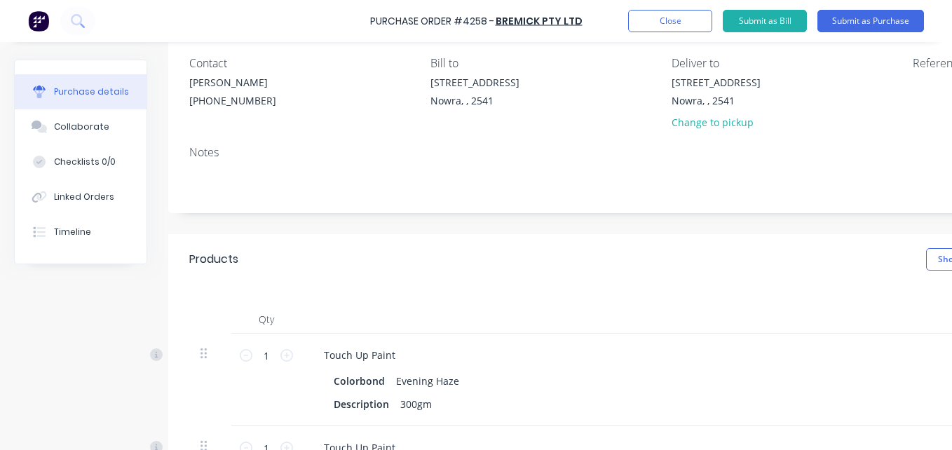
scroll to position [115, 0]
click at [827, 27] on button "Submit as Purchase" at bounding box center [871, 21] width 107 height 22
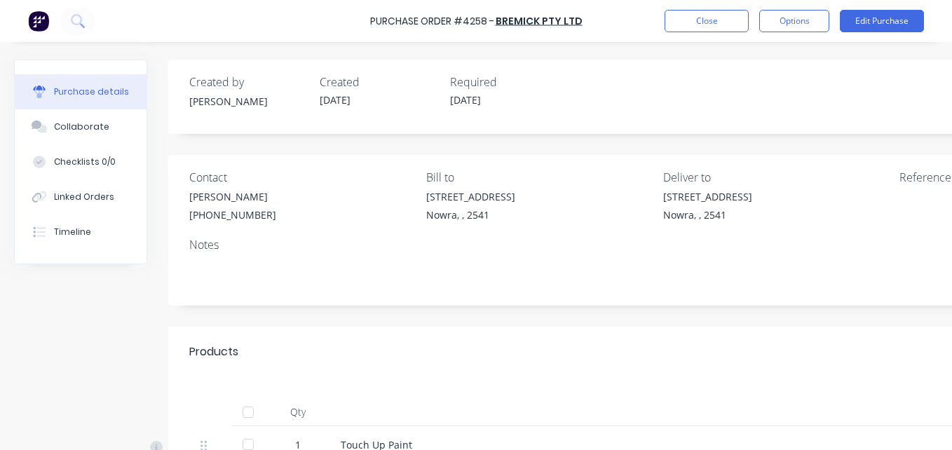
click at [245, 416] on div at bounding box center [248, 412] width 28 height 28
click at [794, 21] on button "Options" at bounding box center [795, 21] width 70 height 22
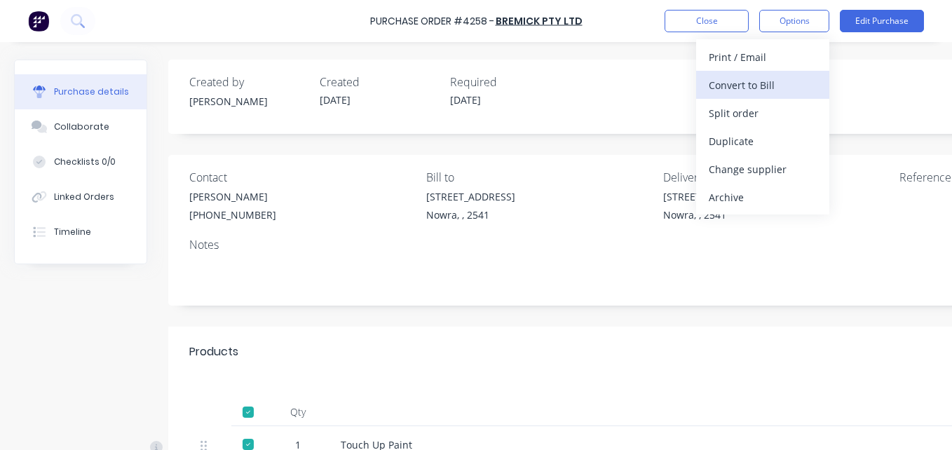
click at [748, 81] on div "Convert to Bill" at bounding box center [763, 85] width 108 height 20
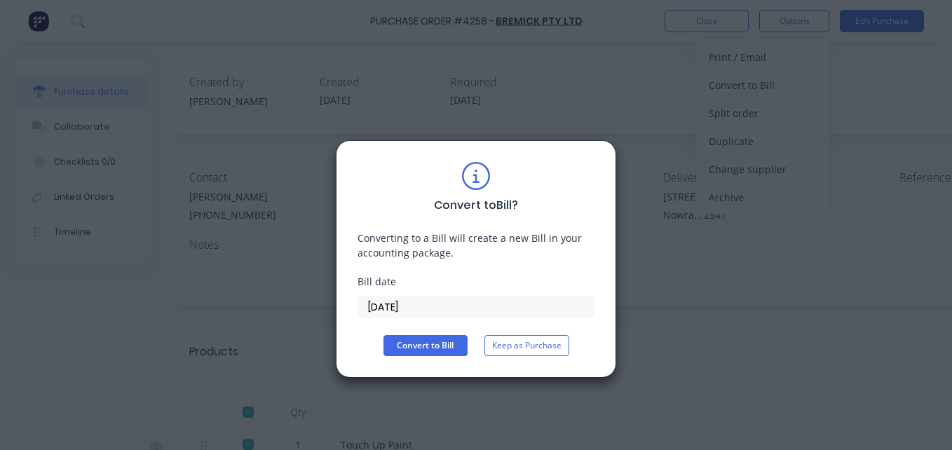
click at [391, 317] on label "[DATE]" at bounding box center [476, 307] width 237 height 22
click at [391, 317] on input "[DATE]" at bounding box center [476, 307] width 236 height 21
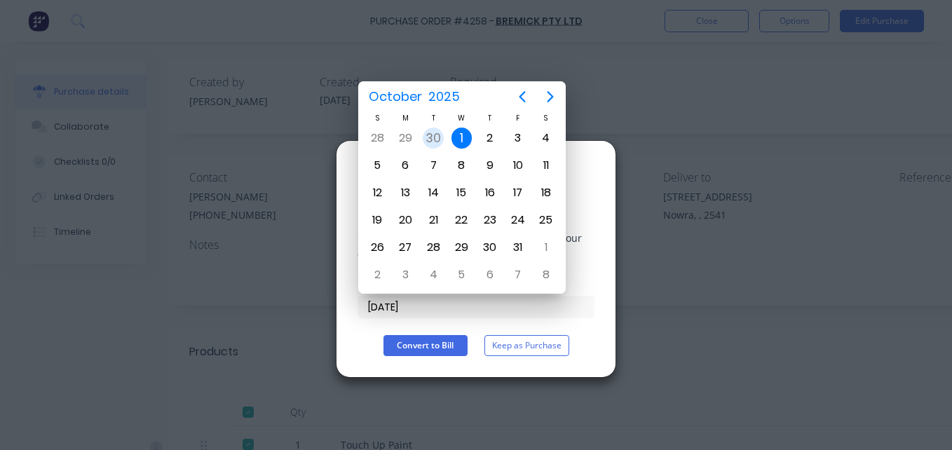
click at [429, 133] on div "30" at bounding box center [433, 138] width 21 height 21
type input "[DATE]"
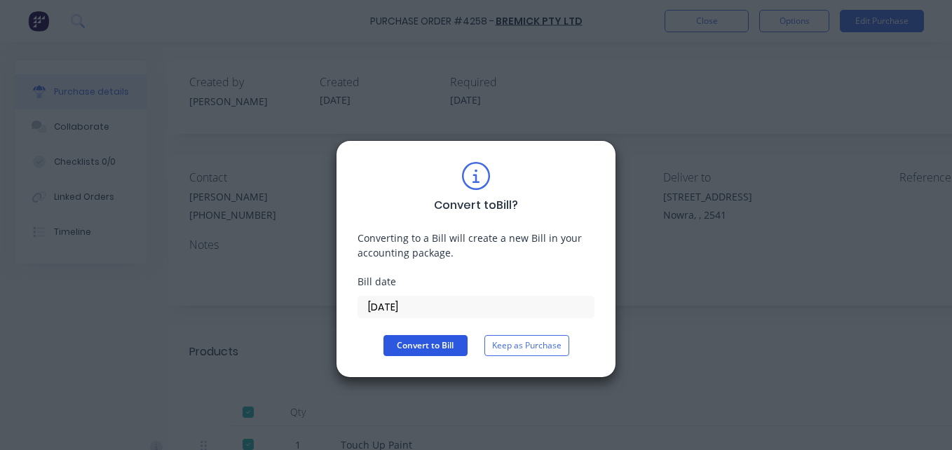
click at [404, 337] on button "Convert to Bill" at bounding box center [426, 345] width 84 height 21
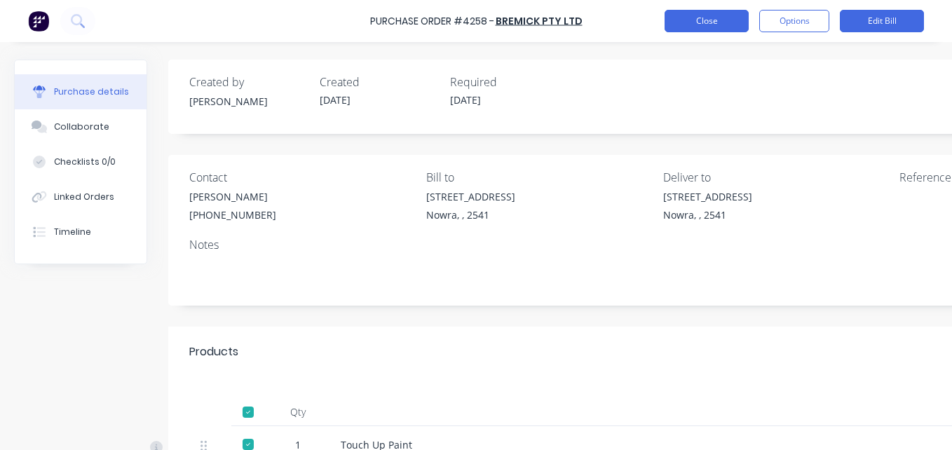
click at [717, 13] on button "Close" at bounding box center [707, 21] width 84 height 22
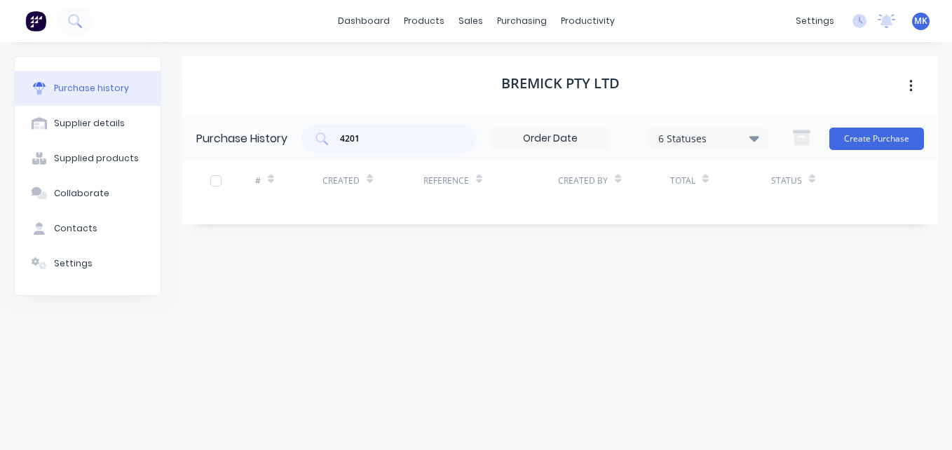
click at [921, 22] on span "MK" at bounding box center [921, 21] width 13 height 13
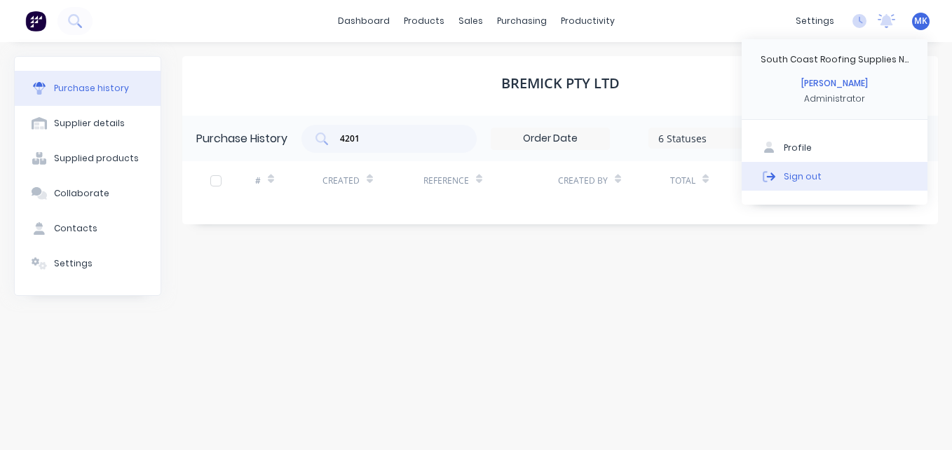
click at [789, 182] on div "Sign out" at bounding box center [803, 176] width 38 height 13
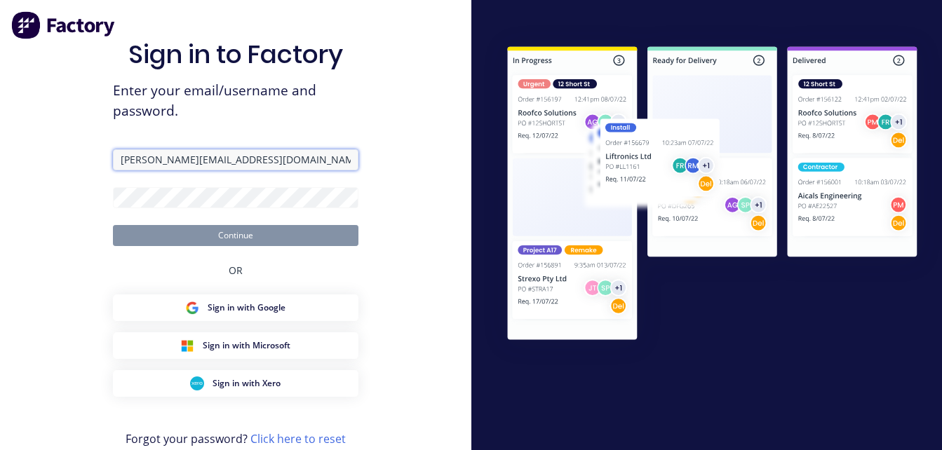
click at [200, 164] on input "Mariah@scrs.net.au" at bounding box center [235, 159] width 245 height 21
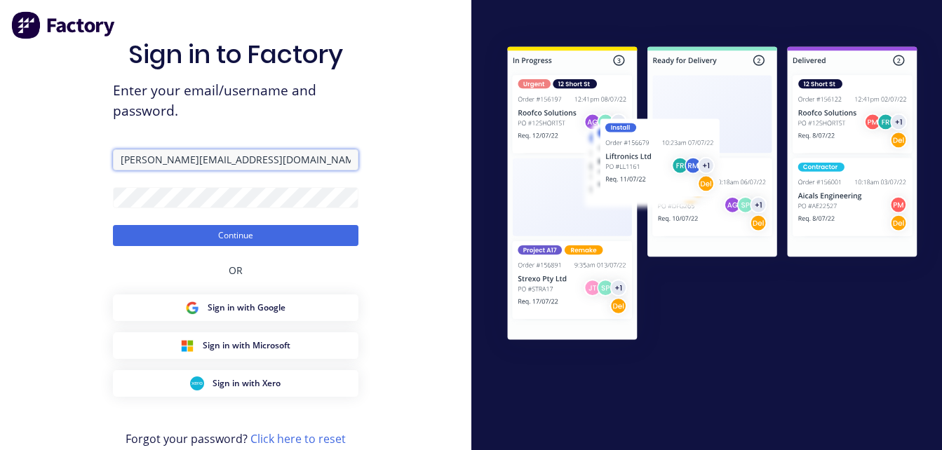
click at [200, 164] on input "Mariah@scrs.net.au" at bounding box center [235, 159] width 245 height 21
type input "Info+shoalhaven@scrs.net.au"
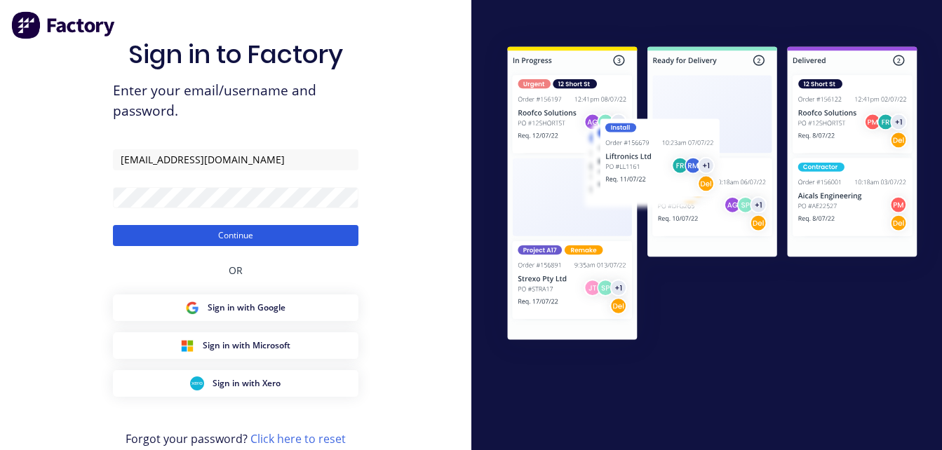
click at [187, 233] on button "Continue" at bounding box center [235, 235] width 245 height 21
